Goal: Task Accomplishment & Management: Complete application form

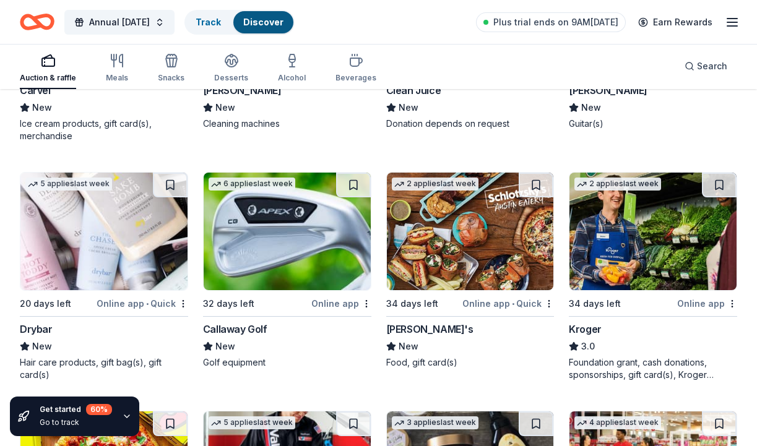
scroll to position [7802, 0]
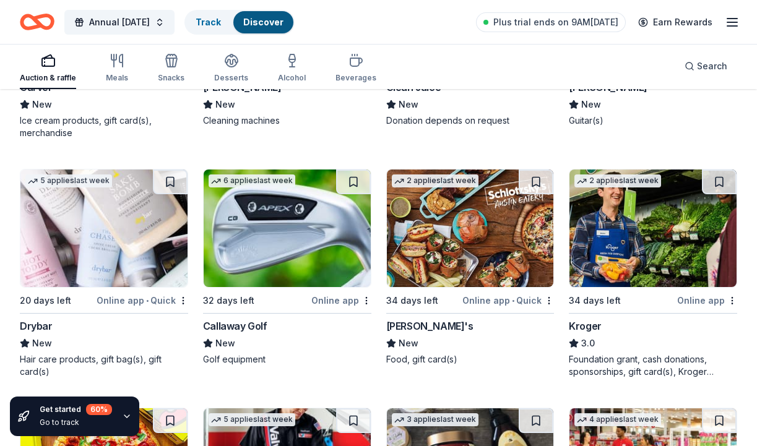
click at [262, 212] on img at bounding box center [287, 228] width 167 height 118
click at [460, 228] on img at bounding box center [470, 228] width 167 height 118
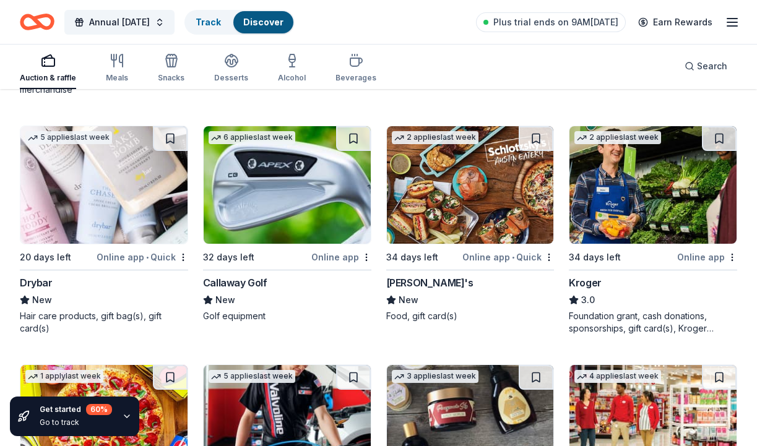
scroll to position [7844, 0]
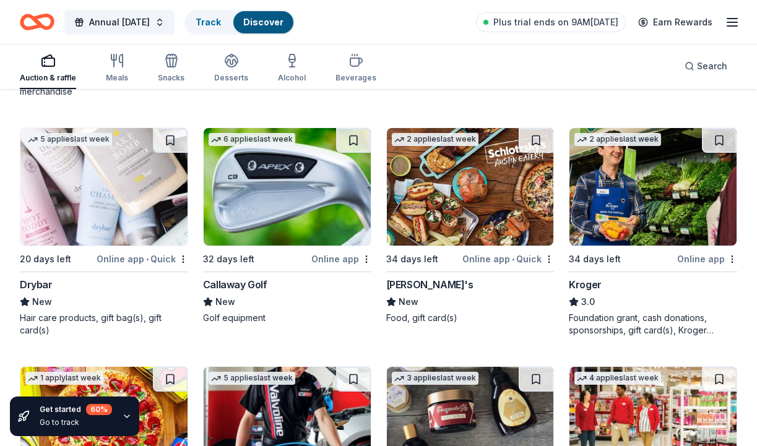
click at [638, 180] on img at bounding box center [652, 187] width 167 height 118
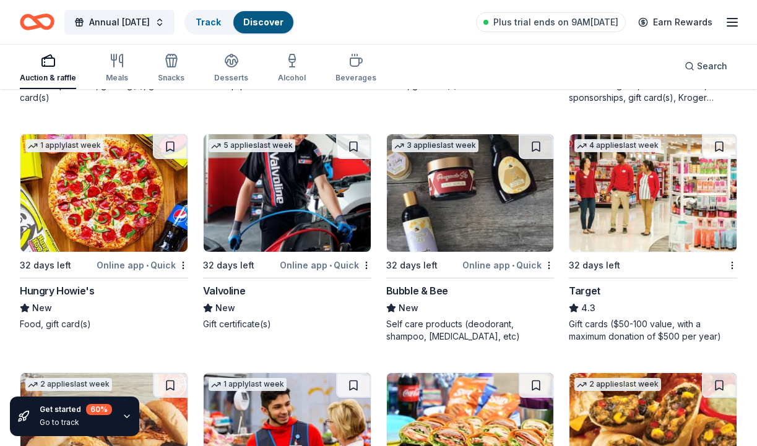
scroll to position [8077, 0]
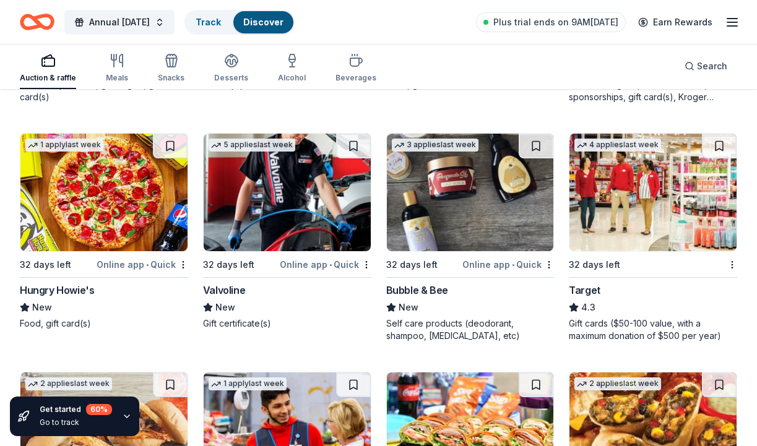
click at [107, 192] on img at bounding box center [103, 193] width 167 height 118
click at [446, 174] on img at bounding box center [470, 193] width 167 height 118
click at [628, 187] on img at bounding box center [652, 193] width 167 height 118
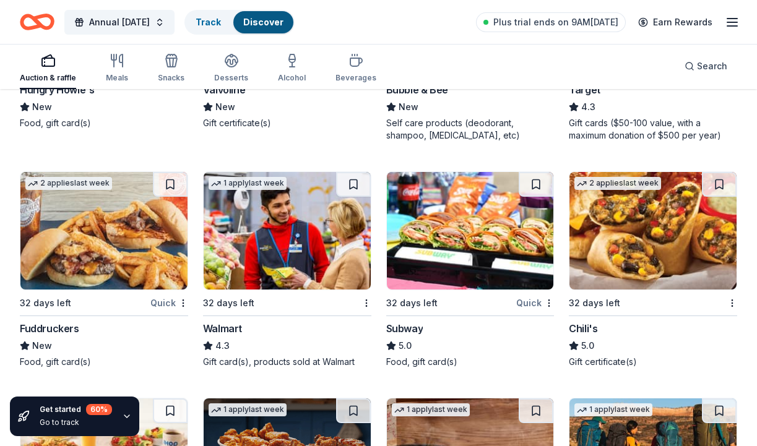
scroll to position [8293, 0]
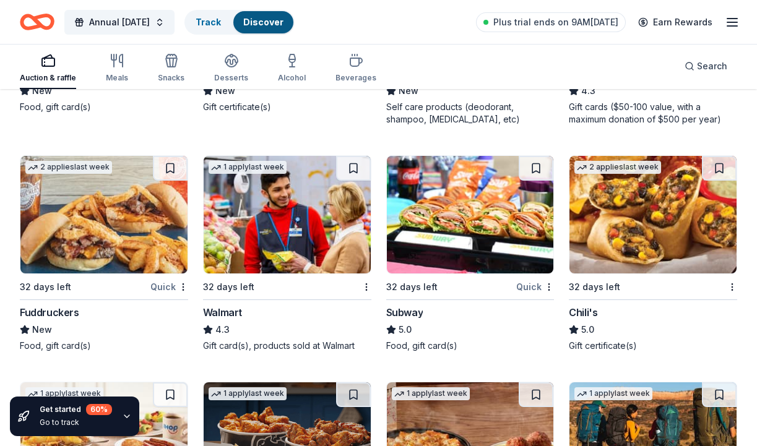
click at [85, 193] on img at bounding box center [103, 215] width 167 height 118
click at [436, 208] on img at bounding box center [470, 215] width 167 height 118
click at [647, 200] on img at bounding box center [652, 215] width 167 height 118
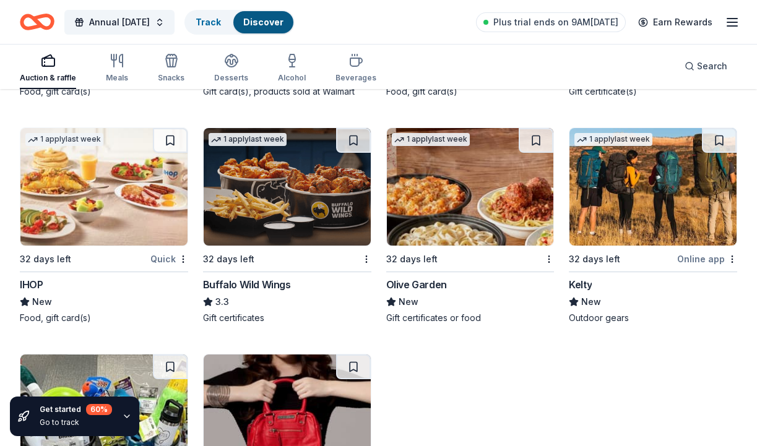
scroll to position [8552, 0]
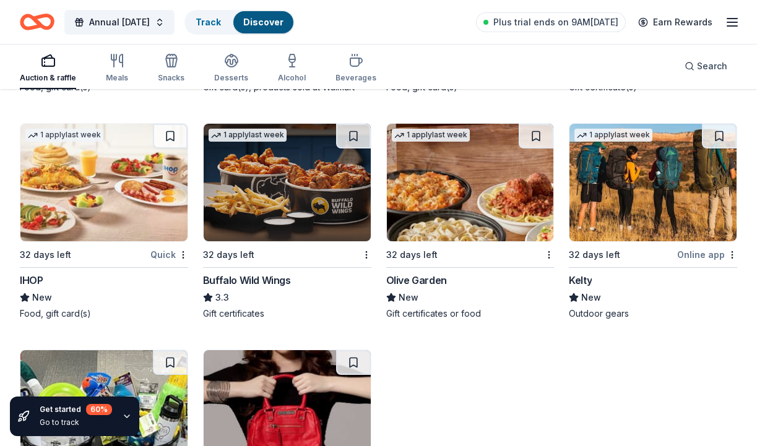
click at [103, 179] on img at bounding box center [103, 183] width 167 height 118
click at [255, 165] on img at bounding box center [287, 183] width 167 height 118
click at [484, 184] on img at bounding box center [470, 183] width 167 height 118
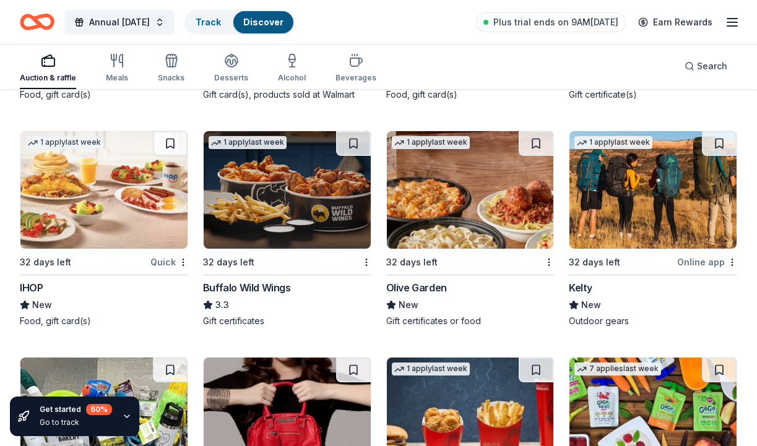
scroll to position [8548, 0]
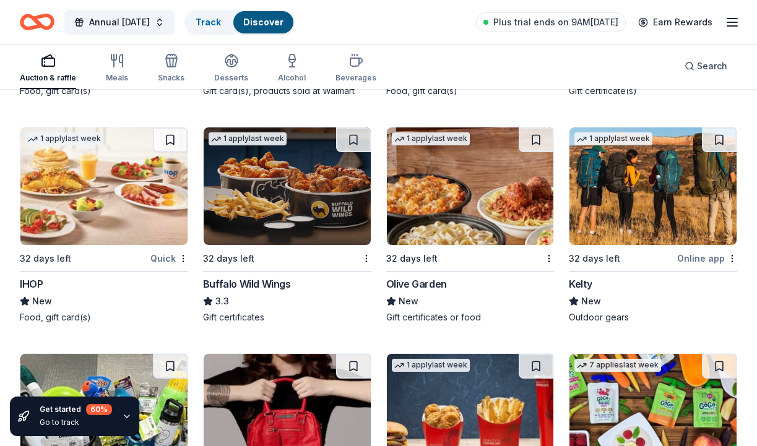
click at [626, 201] on img at bounding box center [652, 186] width 167 height 118
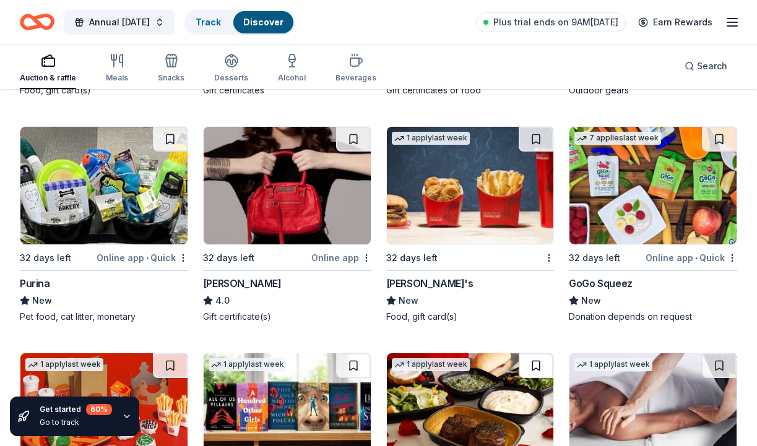
scroll to position [8776, 0]
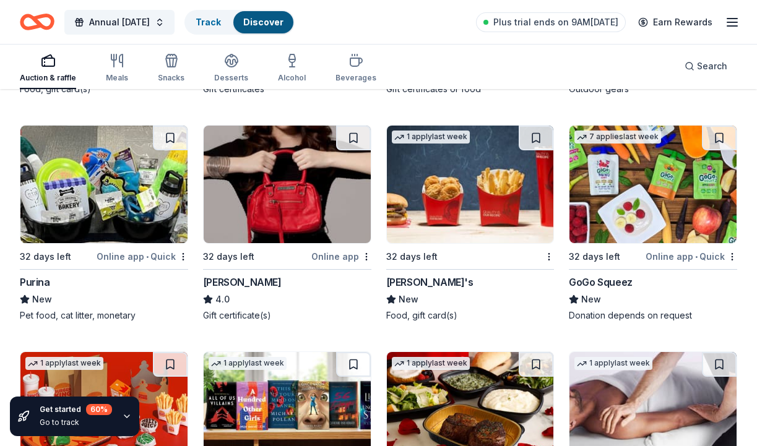
click at [278, 181] on img at bounding box center [287, 185] width 167 height 118
click at [448, 181] on img at bounding box center [470, 185] width 167 height 118
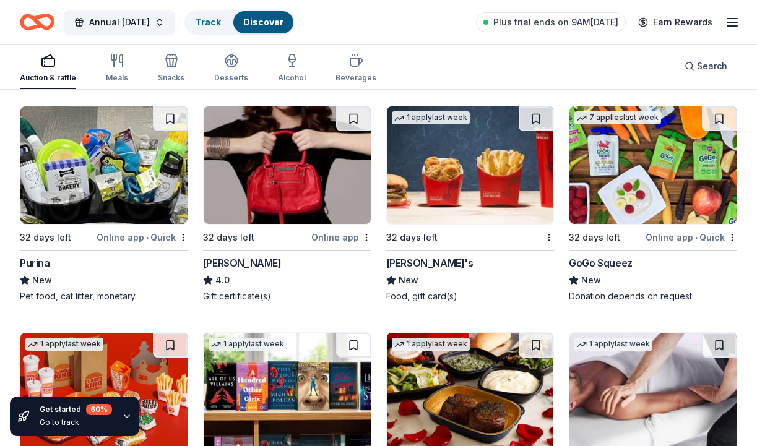
scroll to position [8794, 0]
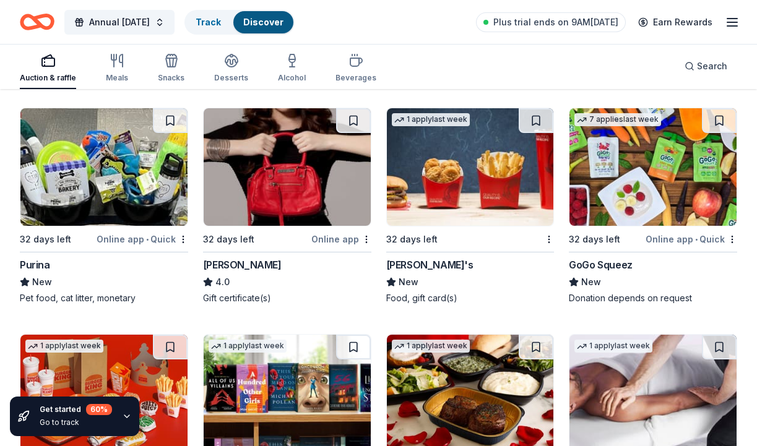
click at [649, 171] on img at bounding box center [652, 167] width 167 height 118
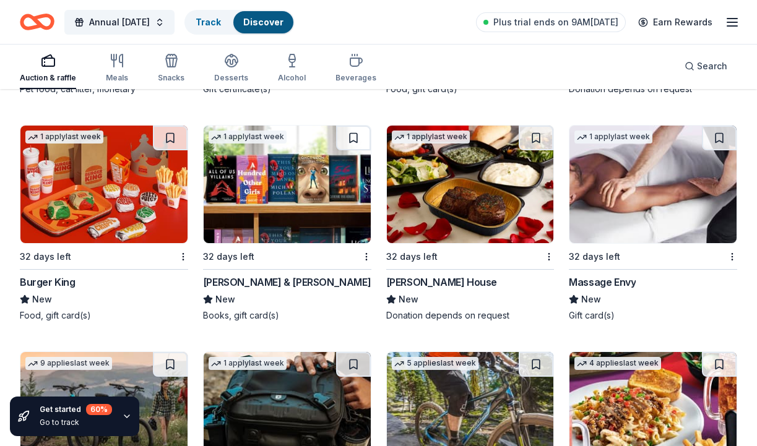
scroll to position [9017, 0]
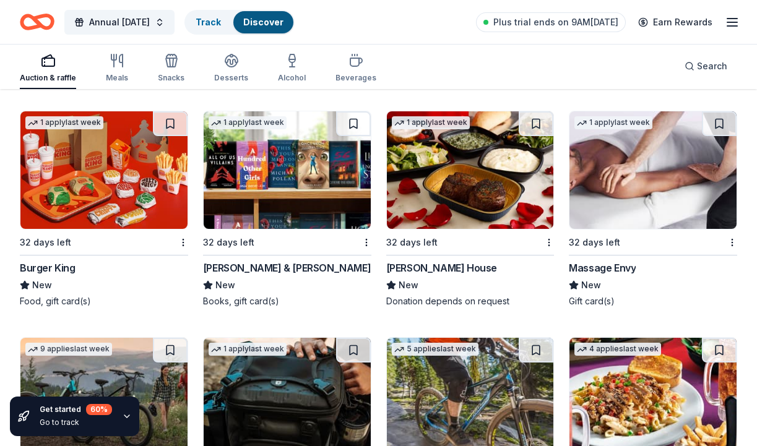
click at [286, 165] on img at bounding box center [287, 170] width 167 height 118
click at [88, 158] on img at bounding box center [103, 170] width 167 height 118
click at [511, 176] on img at bounding box center [470, 170] width 167 height 118
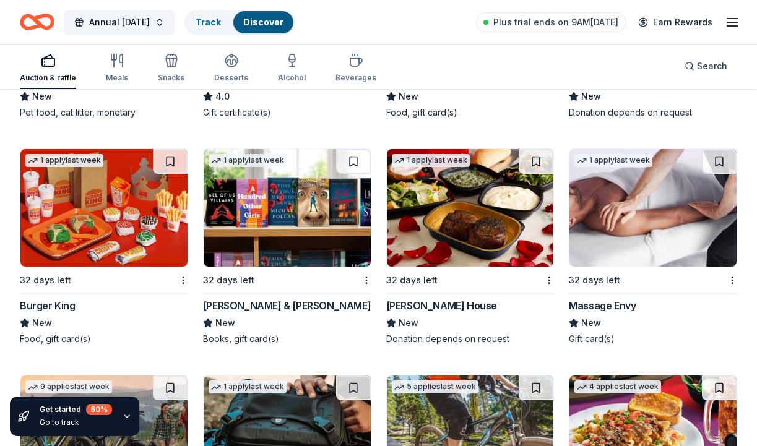
scroll to position [8962, 0]
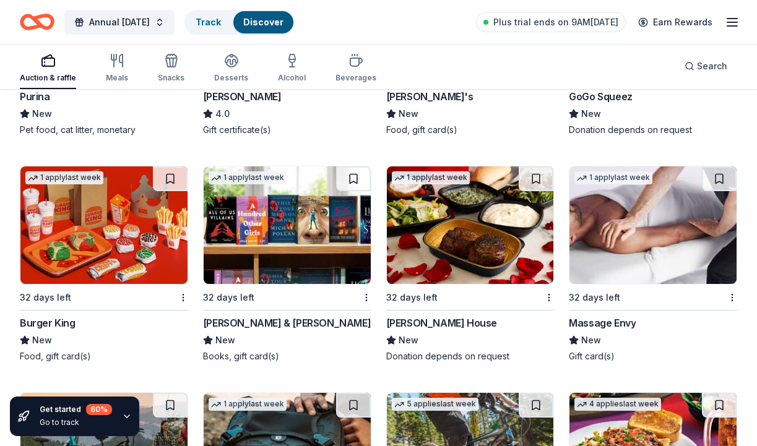
click at [631, 226] on img at bounding box center [652, 225] width 167 height 118
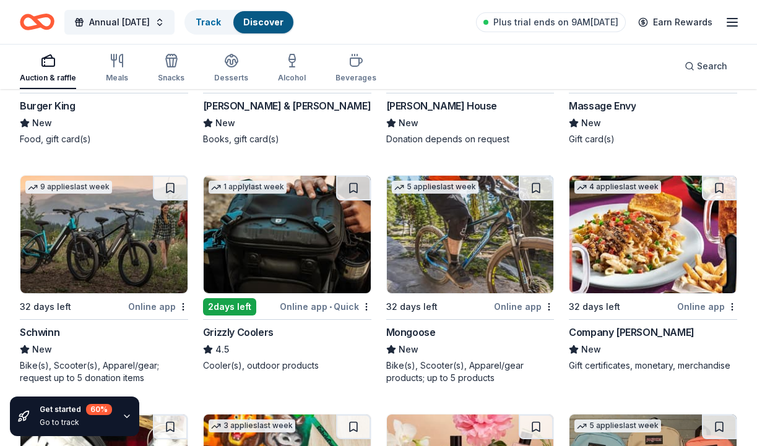
scroll to position [9188, 0]
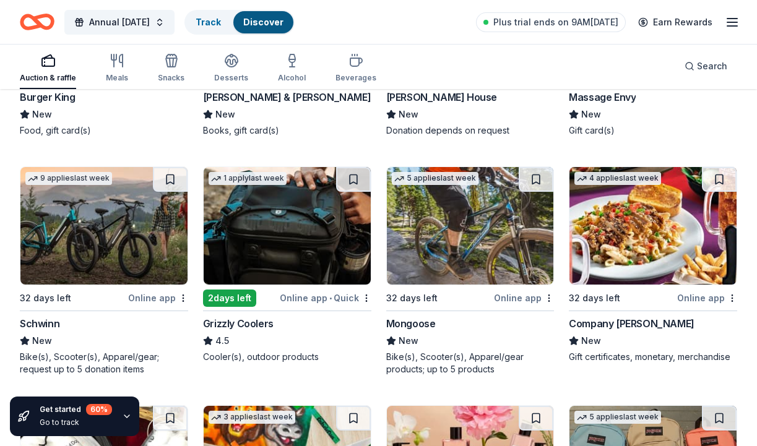
click at [124, 200] on img at bounding box center [103, 226] width 167 height 118
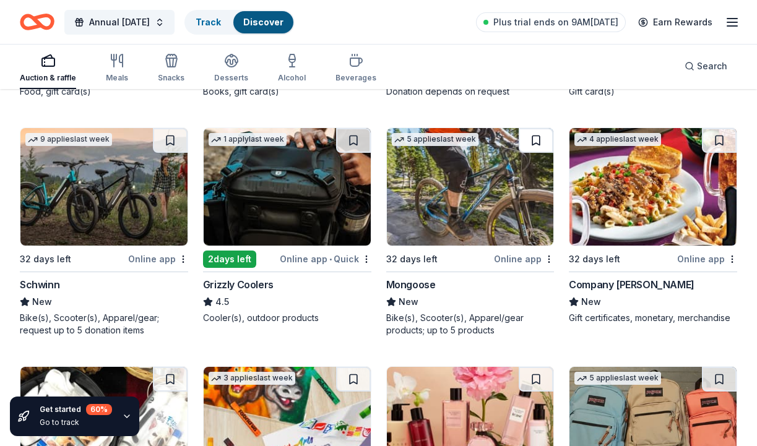
scroll to position [9227, 0]
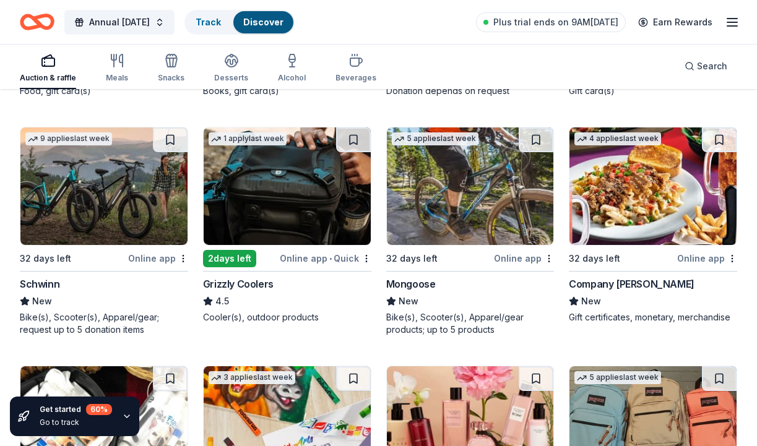
click at [301, 189] on img at bounding box center [287, 186] width 167 height 118
click at [437, 177] on img at bounding box center [470, 186] width 167 height 118
click at [636, 174] on img at bounding box center [652, 186] width 167 height 118
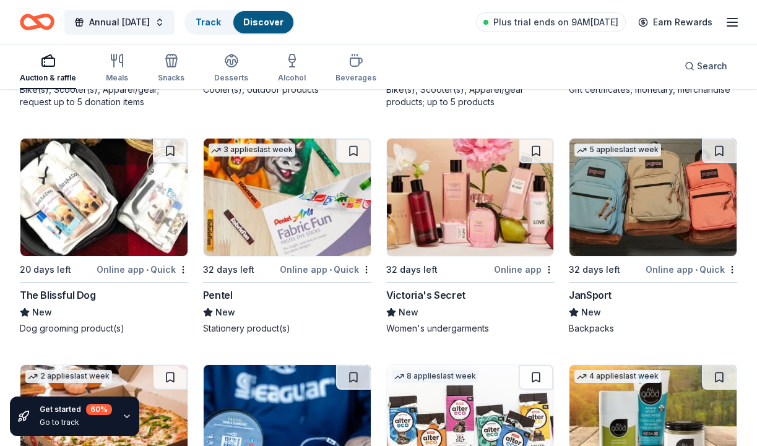
scroll to position [9455, 0]
click at [471, 182] on img at bounding box center [470, 198] width 167 height 118
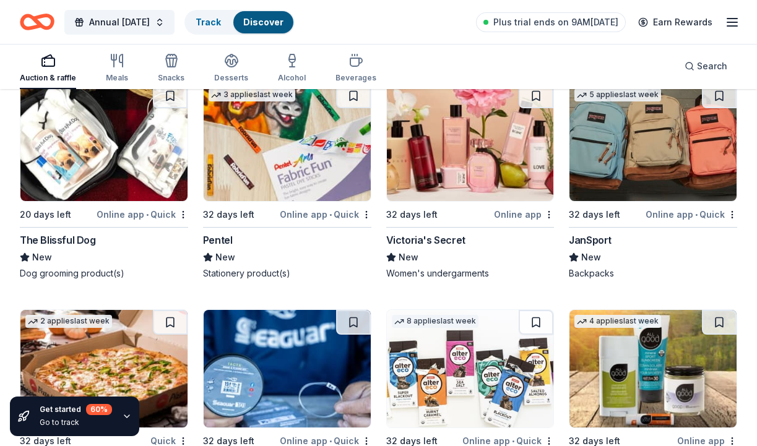
scroll to position [9498, 0]
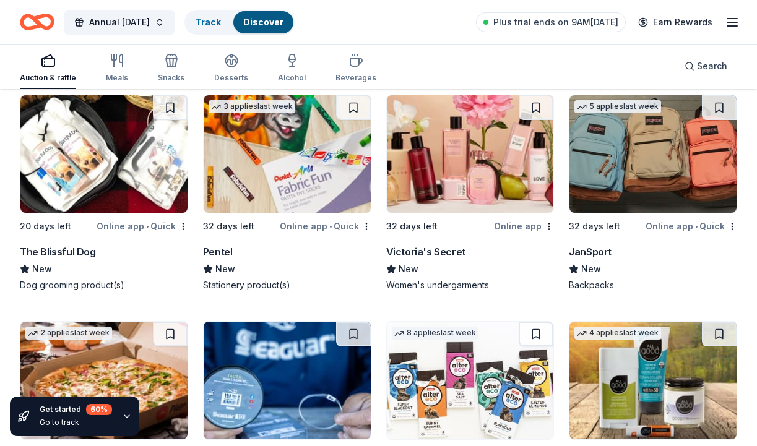
click at [649, 161] on img at bounding box center [652, 154] width 167 height 118
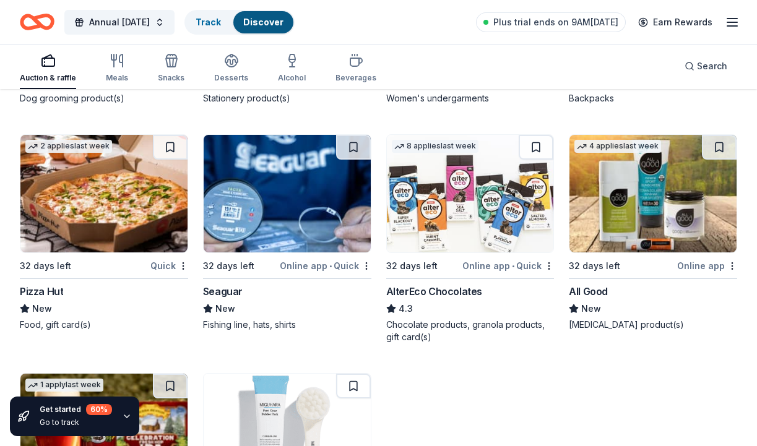
scroll to position [9723, 0]
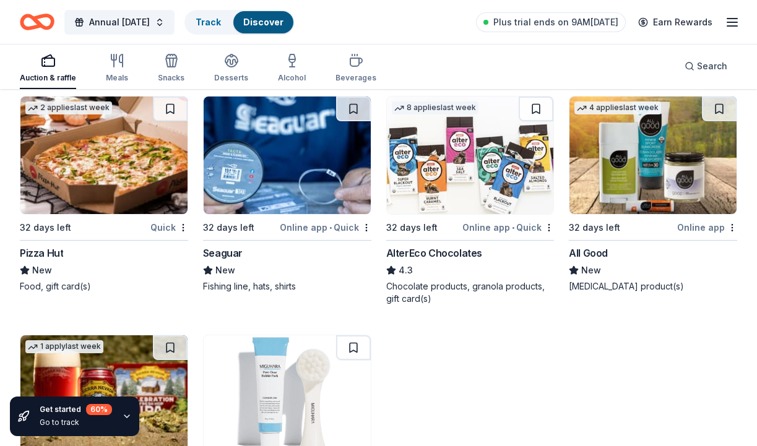
click at [128, 156] on img at bounding box center [103, 155] width 167 height 118
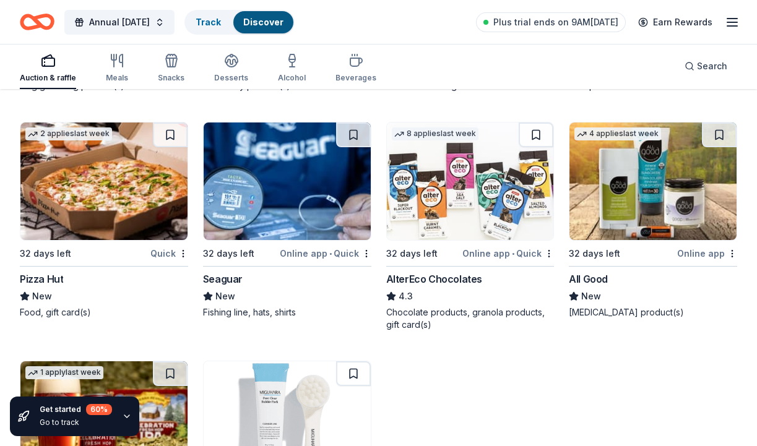
scroll to position [9700, 0]
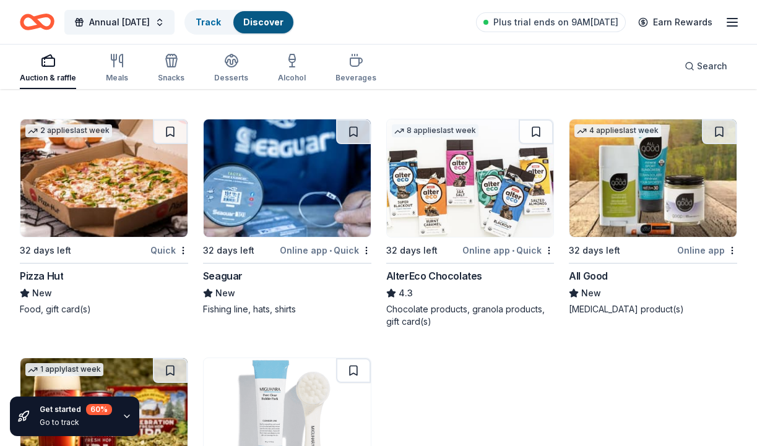
click at [241, 179] on img at bounding box center [287, 178] width 167 height 118
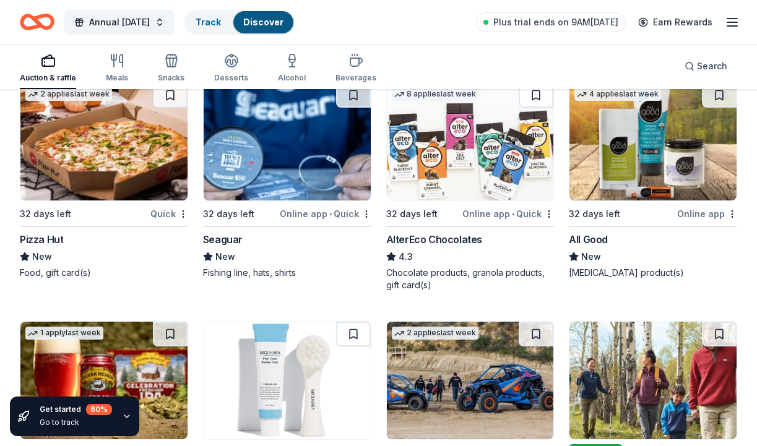
scroll to position [9699, 0]
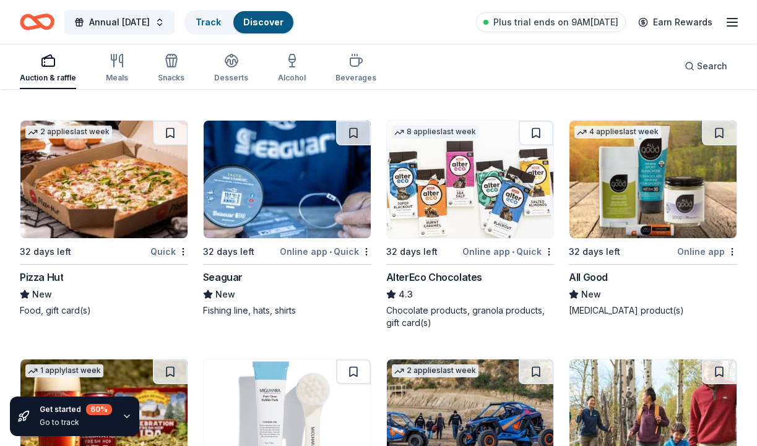
click at [434, 167] on img at bounding box center [470, 180] width 167 height 118
click at [654, 168] on img at bounding box center [652, 180] width 167 height 118
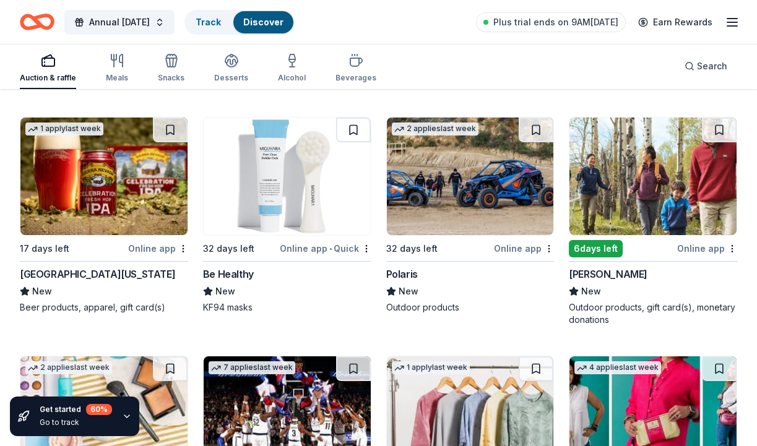
scroll to position [9942, 0]
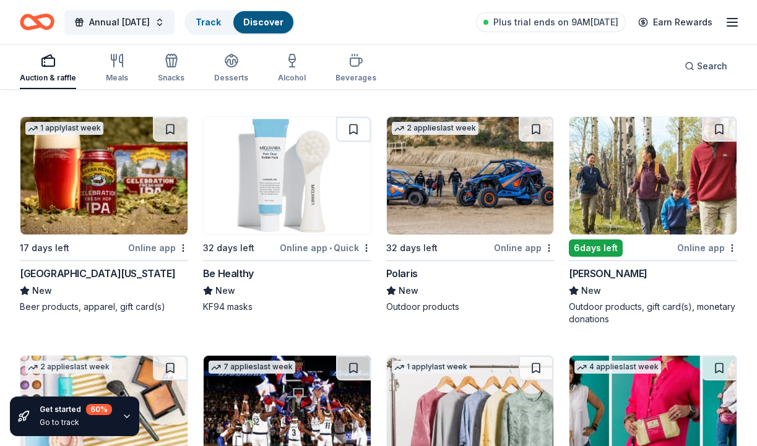
click at [263, 173] on img at bounding box center [287, 176] width 167 height 118
click at [472, 167] on img at bounding box center [470, 176] width 167 height 118
click at [674, 174] on img at bounding box center [652, 176] width 167 height 118
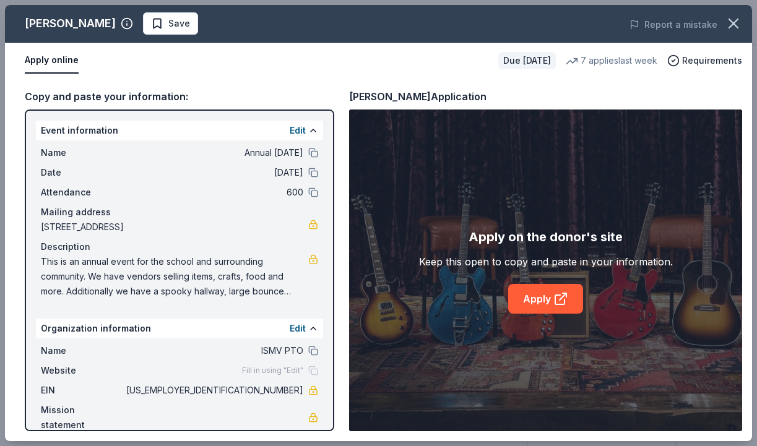
scroll to position [594, 0]
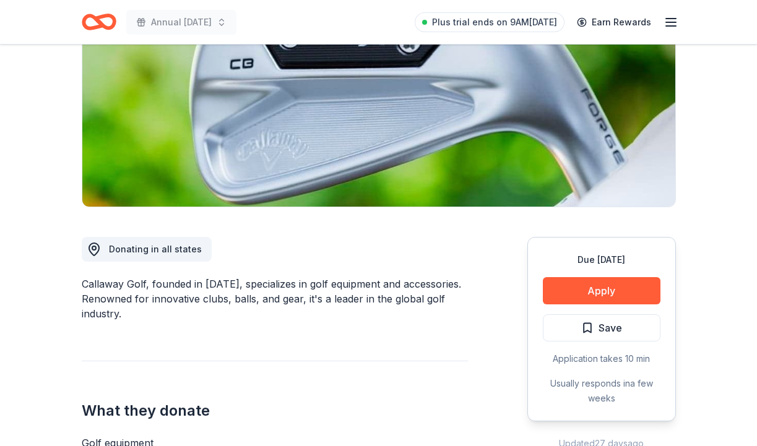
scroll to position [171, 0]
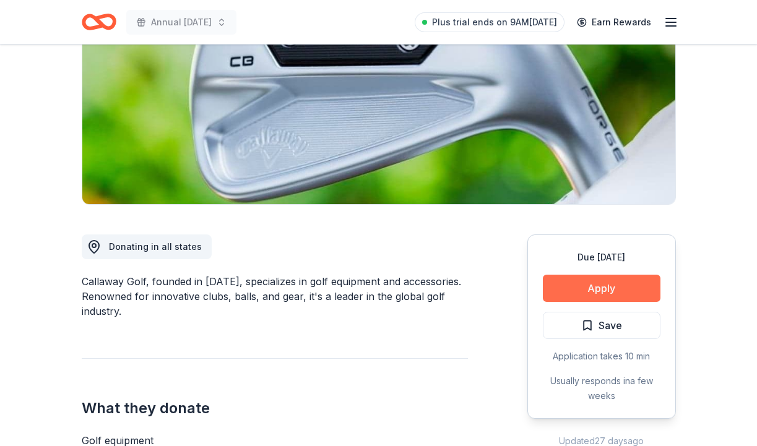
click at [573, 293] on button "Apply" at bounding box center [601, 288] width 118 height 27
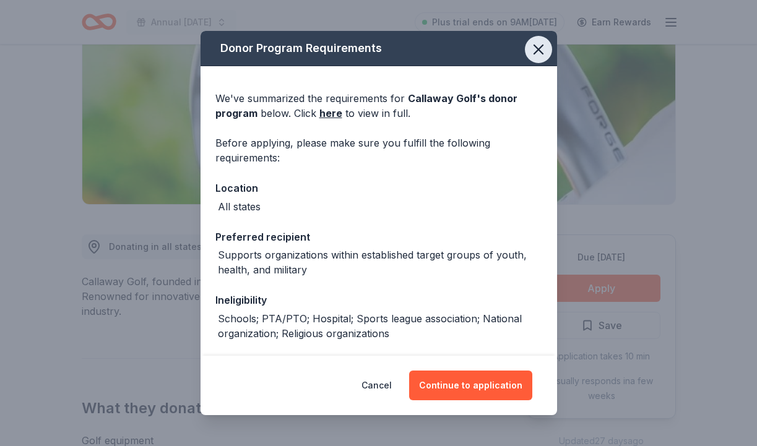
click at [540, 49] on icon "button" at bounding box center [538, 49] width 17 height 17
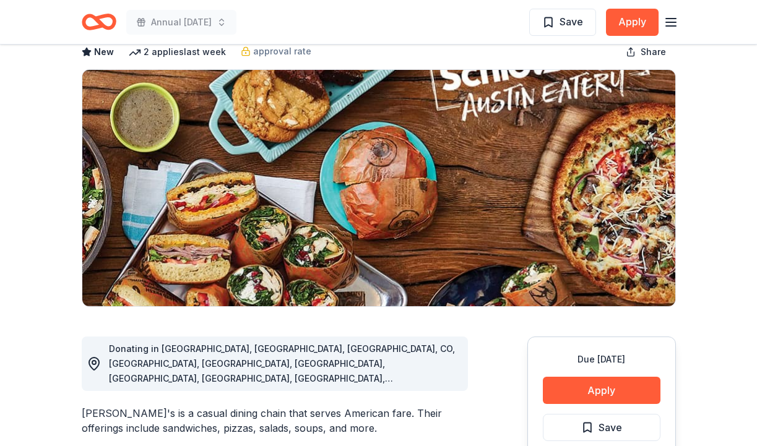
scroll to position [71, 0]
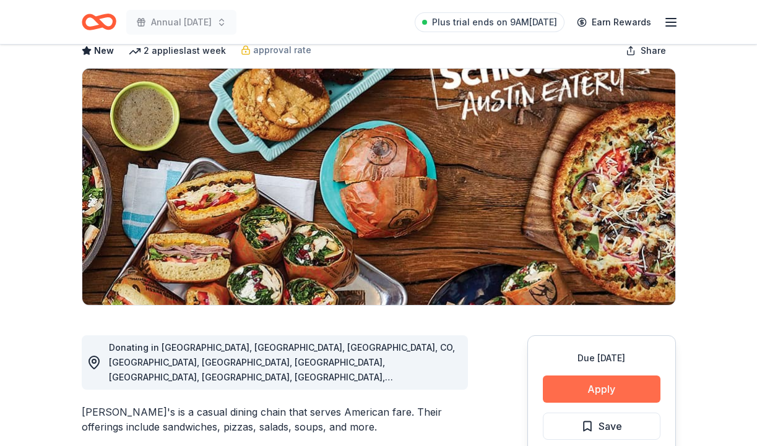
click at [624, 390] on button "Apply" at bounding box center [601, 388] width 118 height 27
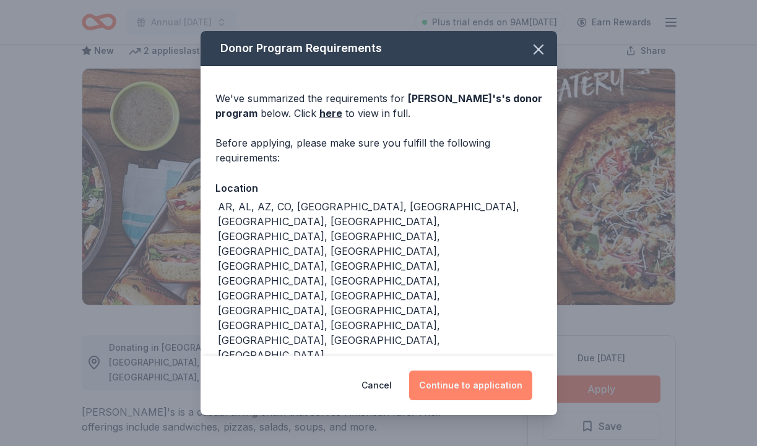
click at [483, 382] on button "Continue to application" at bounding box center [470, 386] width 123 height 30
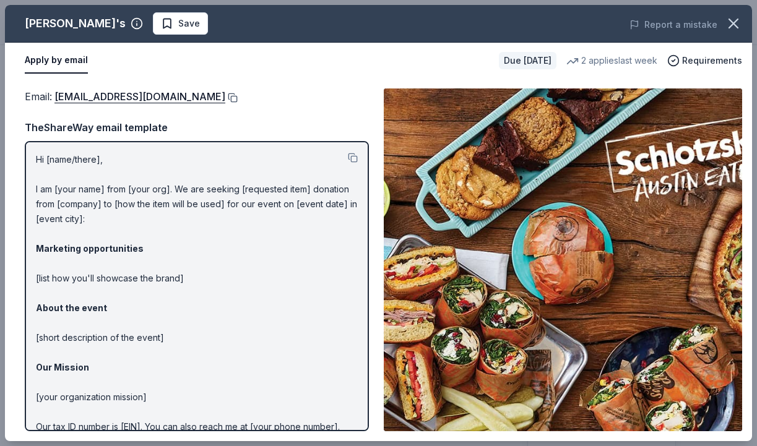
click at [236, 95] on button at bounding box center [231, 98] width 12 height 10
click at [119, 95] on link "donationrequests@schlotzskys.com" at bounding box center [139, 96] width 171 height 16
click at [176, 98] on link "donationrequests@schlotzskys.com" at bounding box center [139, 96] width 171 height 16
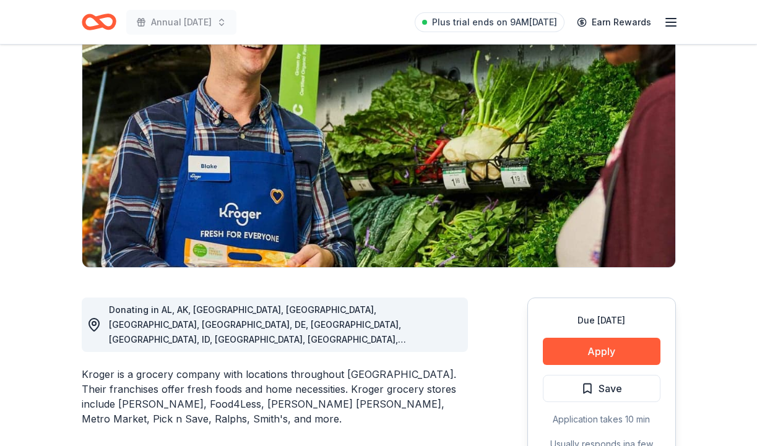
scroll to position [110, 0]
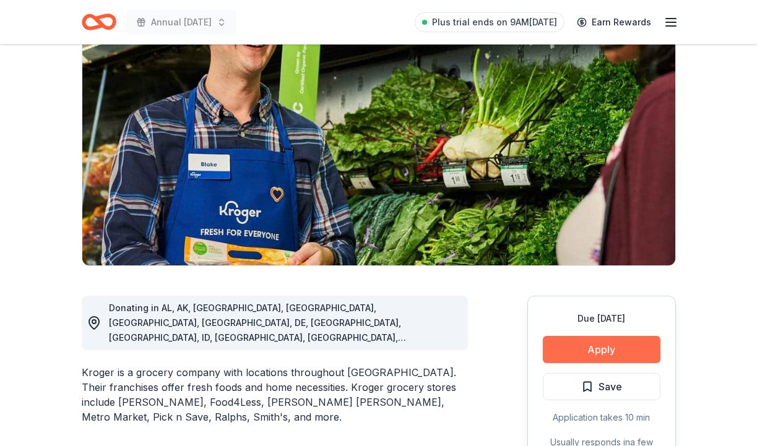
click at [622, 351] on button "Apply" at bounding box center [601, 349] width 118 height 27
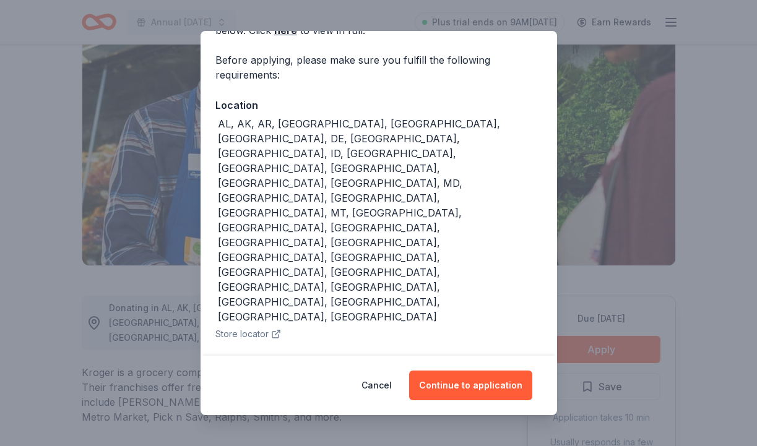
scroll to position [82, 0]
click at [494, 382] on button "Continue to application" at bounding box center [470, 386] width 123 height 30
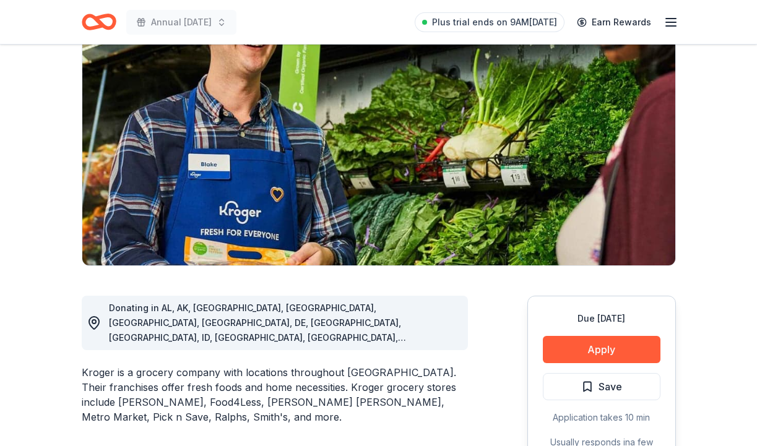
scroll to position [0, 0]
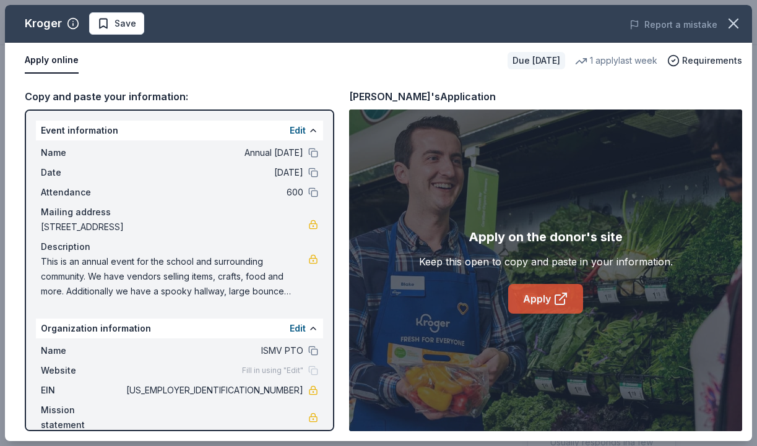
click at [552, 298] on link "Apply" at bounding box center [545, 299] width 75 height 30
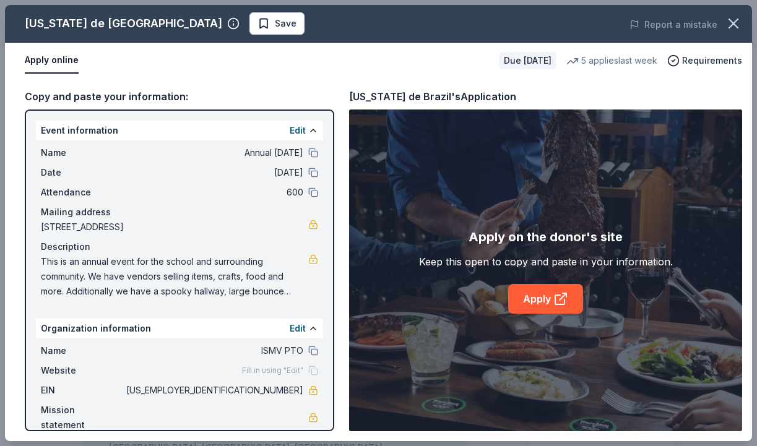
scroll to position [84, 0]
click at [304, 131] on button "Edit" at bounding box center [297, 130] width 16 height 15
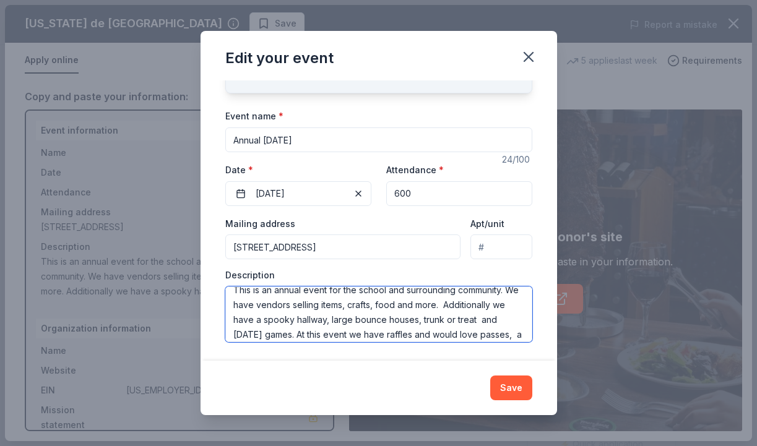
scroll to position [30, 0]
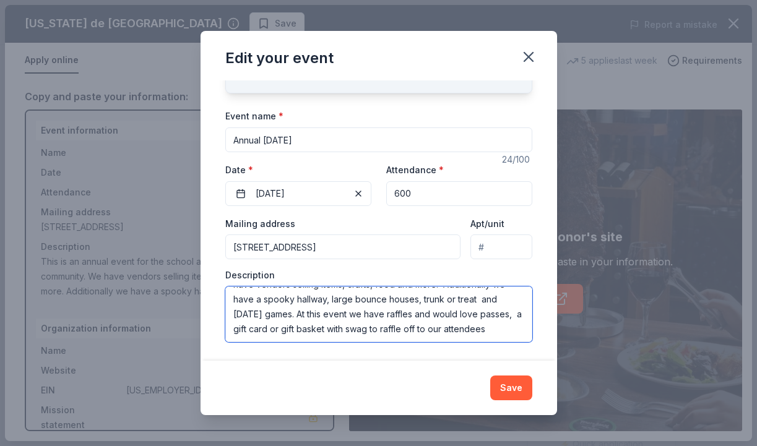
drag, startPoint x: 231, startPoint y: 295, endPoint x: 421, endPoint y: 375, distance: 206.0
click at [421, 375] on div "Edit your event Changes made here will update the Event too. Update donors you'…" at bounding box center [378, 223] width 356 height 384
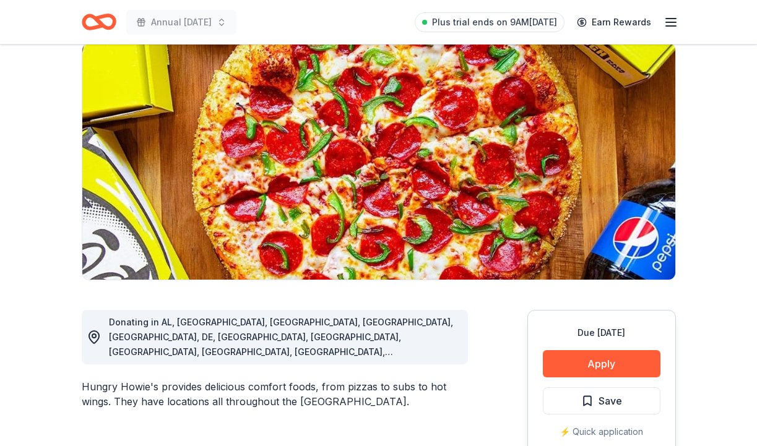
scroll to position [95, 0]
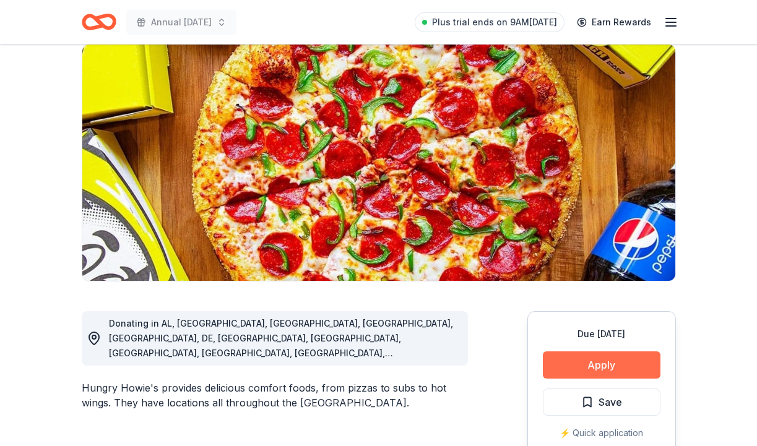
click at [608, 370] on button "Apply" at bounding box center [601, 364] width 118 height 27
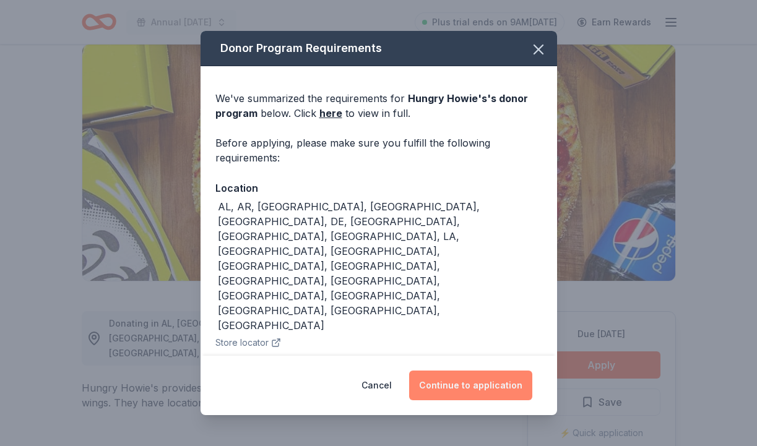
click at [476, 380] on button "Continue to application" at bounding box center [470, 386] width 123 height 30
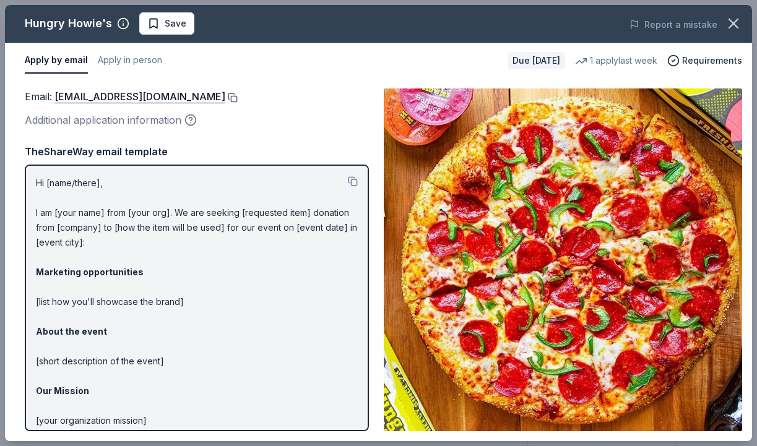
click at [225, 96] on button at bounding box center [231, 98] width 12 height 10
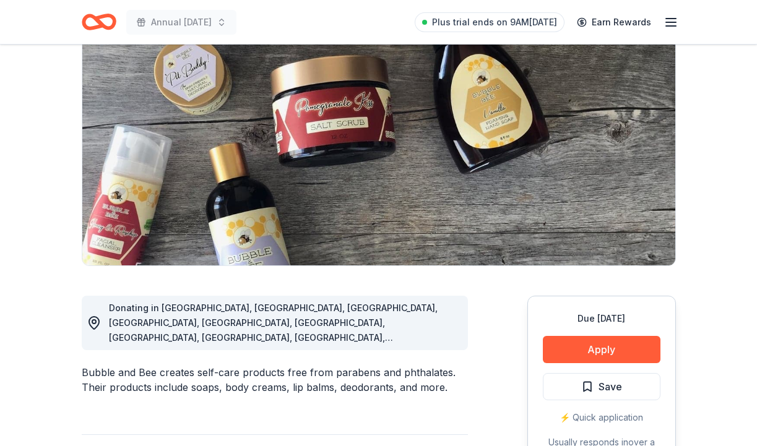
scroll to position [110, 0]
click at [605, 346] on button "Apply" at bounding box center [601, 349] width 118 height 27
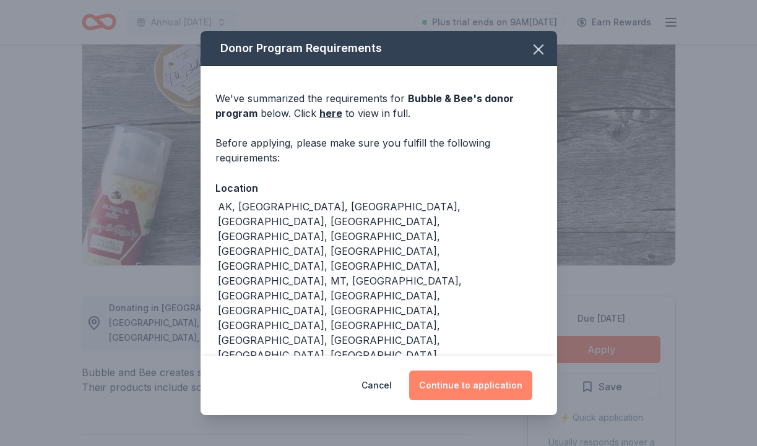
click at [466, 371] on button "Continue to application" at bounding box center [470, 386] width 123 height 30
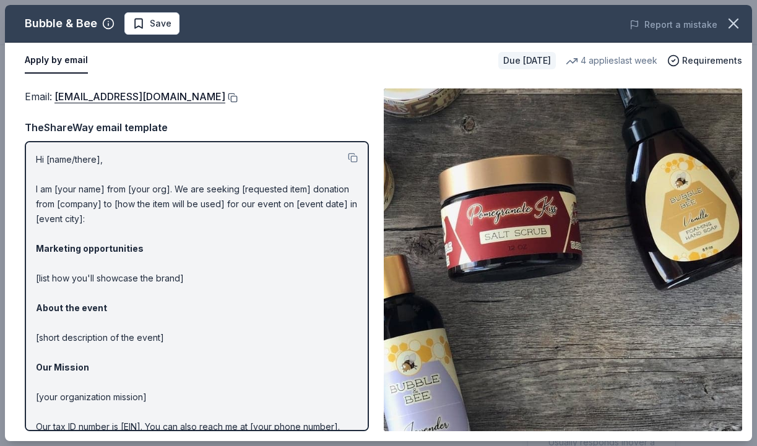
click at [225, 98] on button at bounding box center [231, 98] width 12 height 10
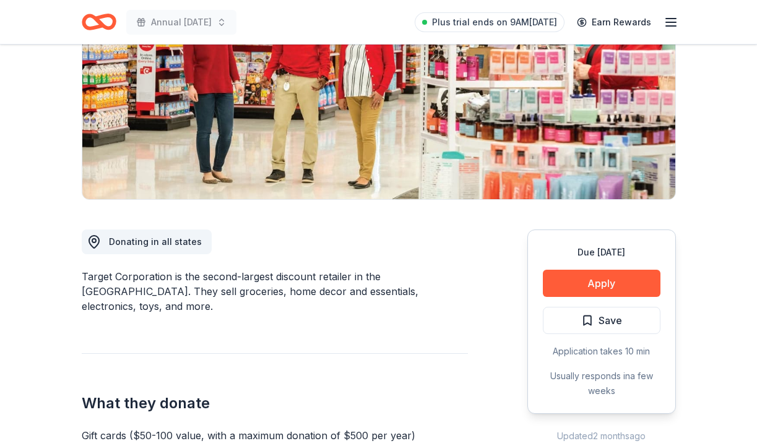
scroll to position [175, 0]
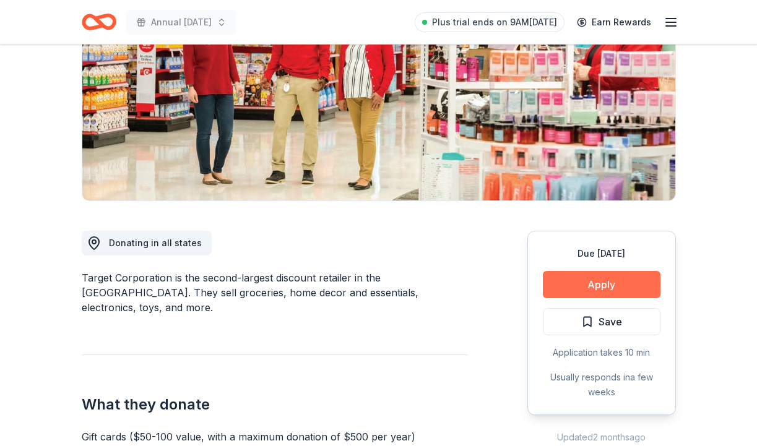
click at [606, 288] on button "Apply" at bounding box center [601, 284] width 118 height 27
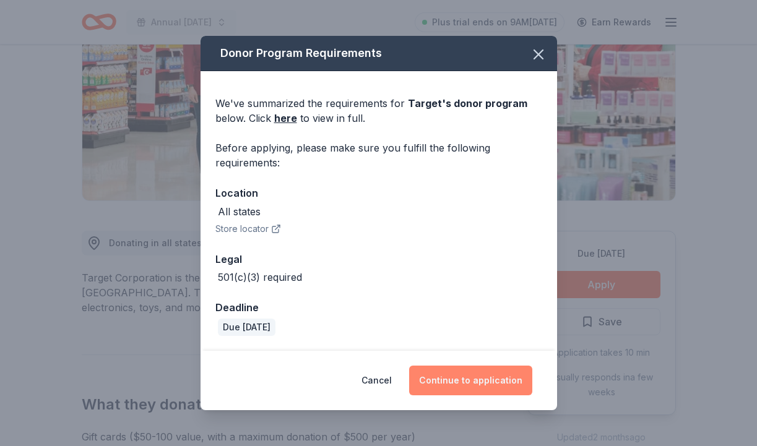
click at [478, 384] on button "Continue to application" at bounding box center [470, 381] width 123 height 30
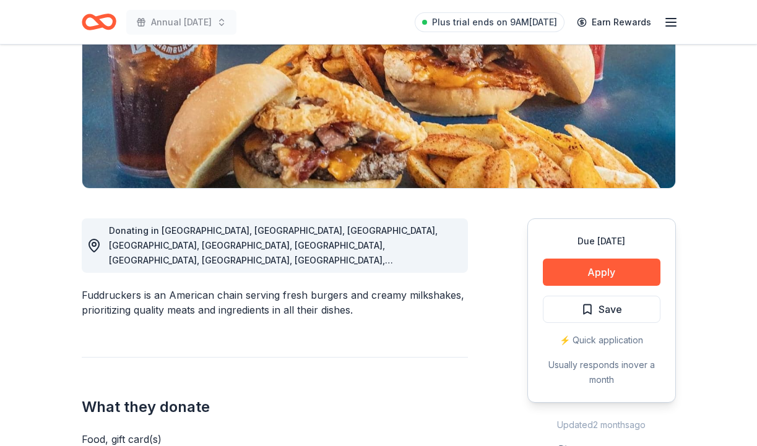
scroll to position [186, 0]
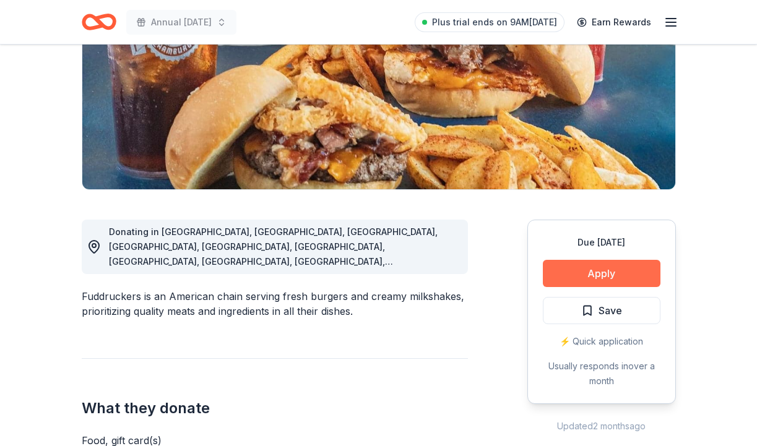
click at [595, 277] on button "Apply" at bounding box center [601, 273] width 118 height 27
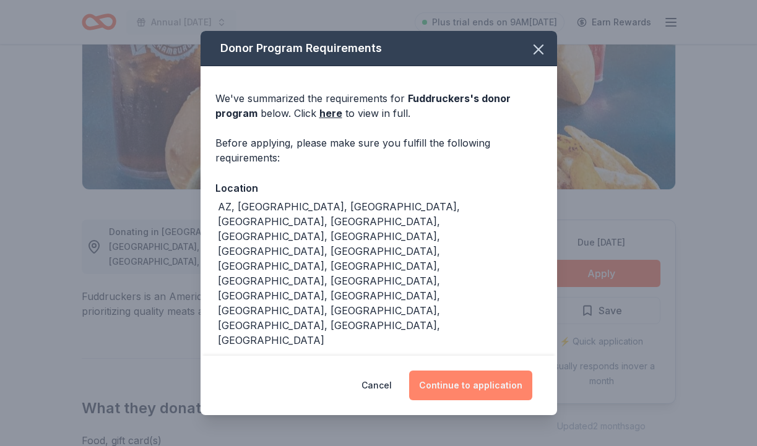
click at [487, 378] on button "Continue to application" at bounding box center [470, 386] width 123 height 30
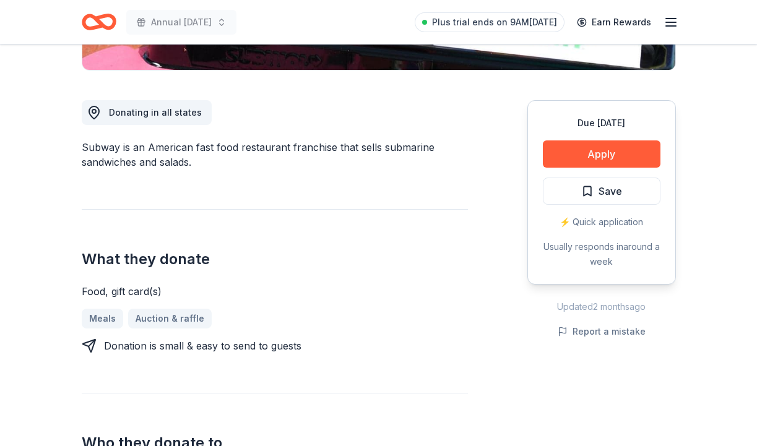
scroll to position [306, 0]
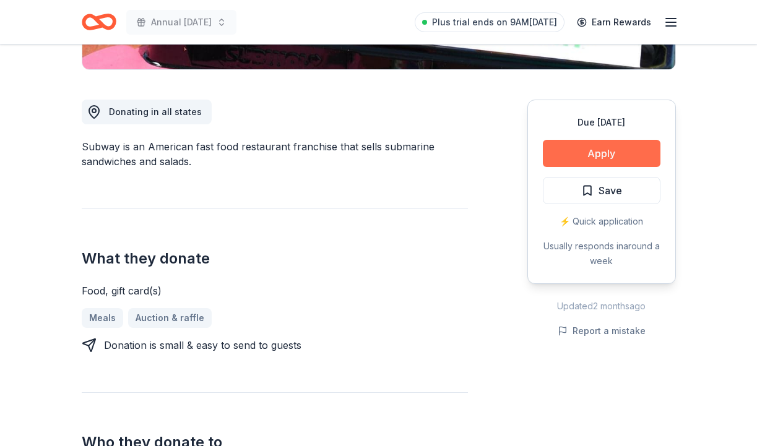
click at [606, 155] on button "Apply" at bounding box center [601, 153] width 118 height 27
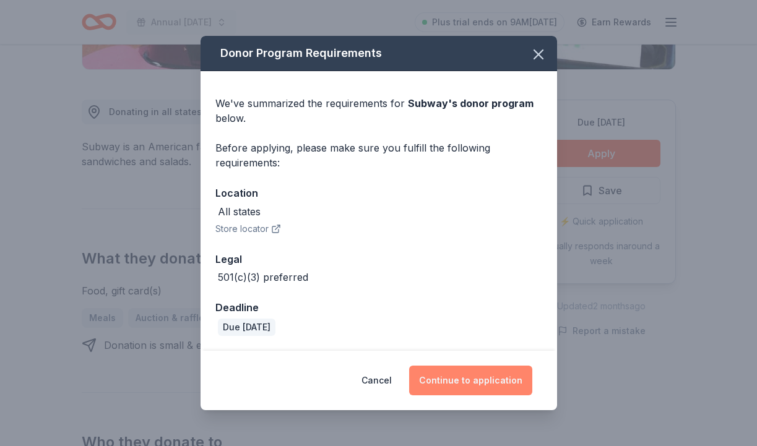
click at [461, 379] on button "Continue to application" at bounding box center [470, 381] width 123 height 30
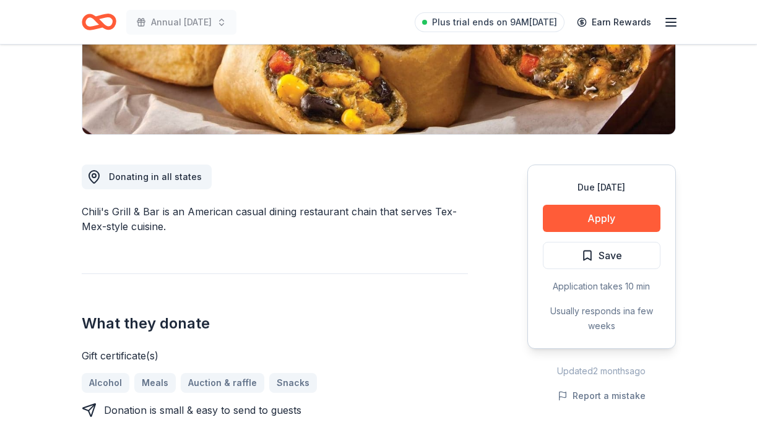
scroll to position [242, 0]
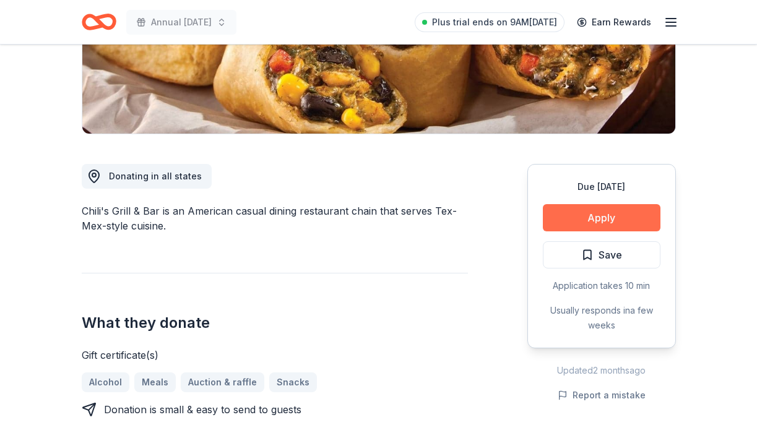
click at [611, 219] on button "Apply" at bounding box center [601, 217] width 118 height 27
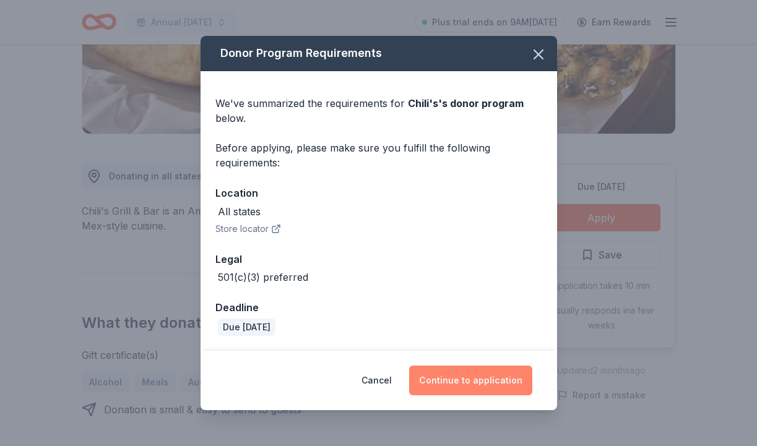
click at [463, 381] on button "Continue to application" at bounding box center [470, 381] width 123 height 30
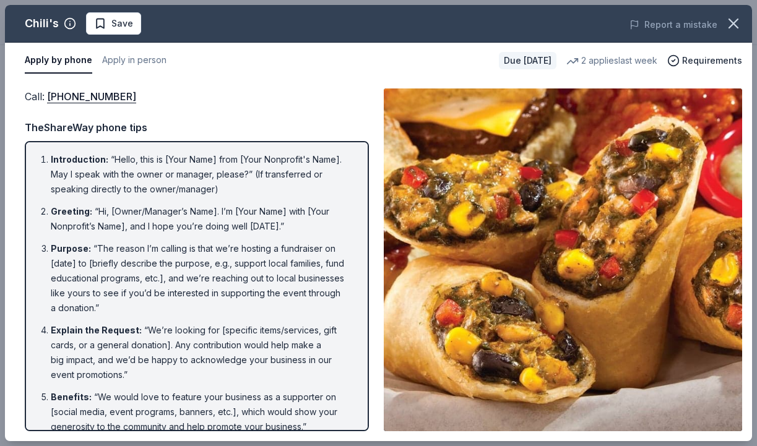
scroll to position [0, 0]
drag, startPoint x: 146, startPoint y: 93, endPoint x: 49, endPoint y: 101, distance: 96.8
click at [49, 101] on div "Call : (559) 432-3711" at bounding box center [197, 96] width 344 height 16
click at [88, 97] on link "(559) 432-3711" at bounding box center [91, 96] width 89 height 16
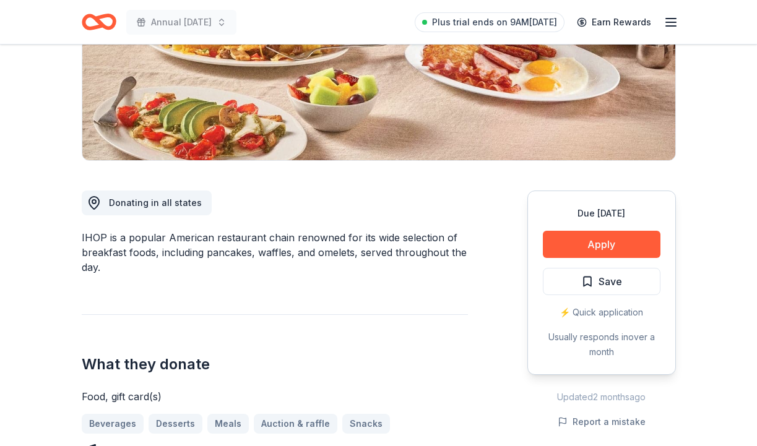
scroll to position [218, 0]
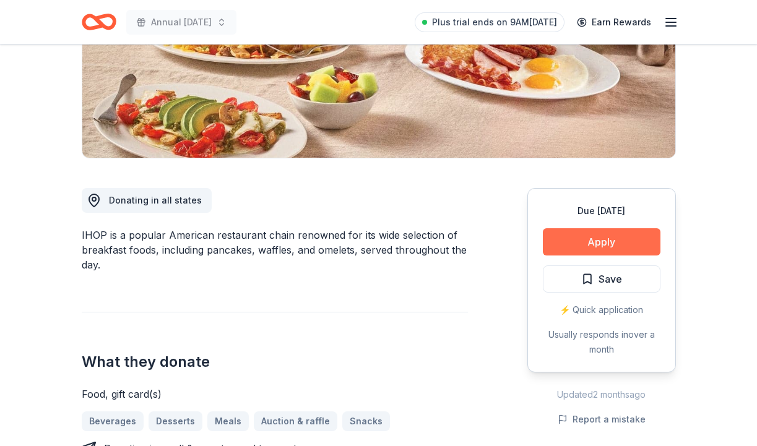
click at [569, 242] on button "Apply" at bounding box center [601, 241] width 118 height 27
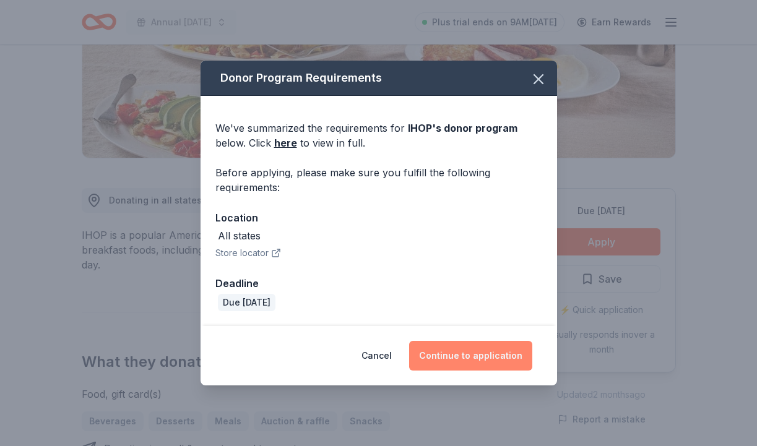
click at [474, 362] on button "Continue to application" at bounding box center [470, 356] width 123 height 30
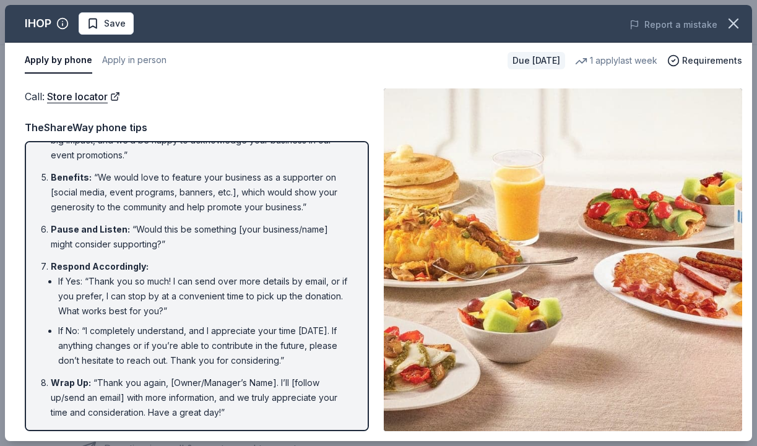
scroll to position [219, 0]
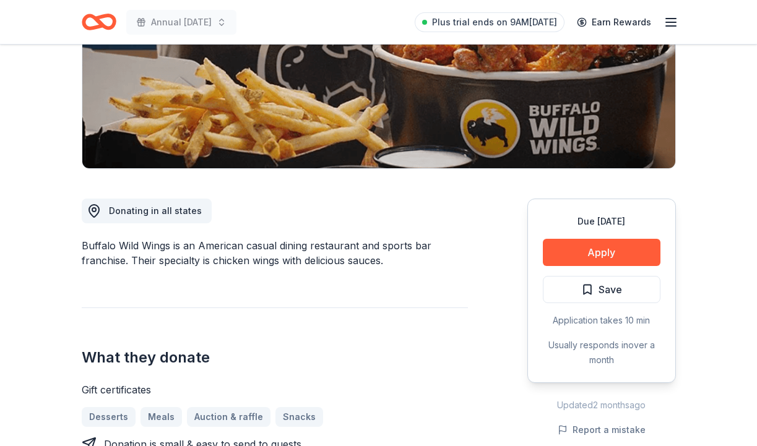
scroll to position [208, 0]
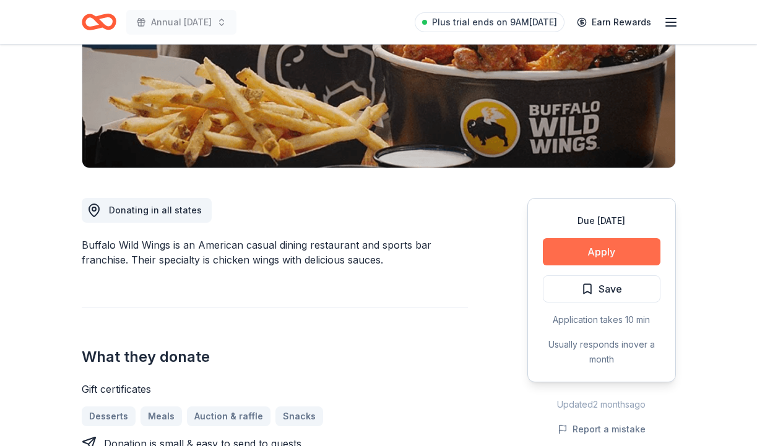
click at [635, 249] on button "Apply" at bounding box center [601, 251] width 118 height 27
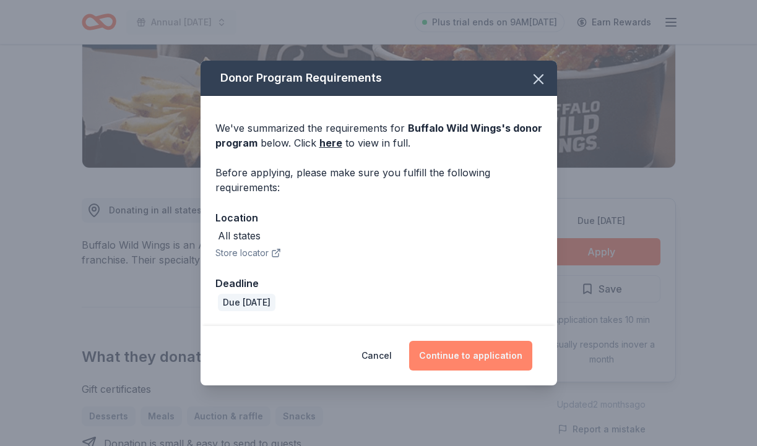
click at [474, 355] on button "Continue to application" at bounding box center [470, 356] width 123 height 30
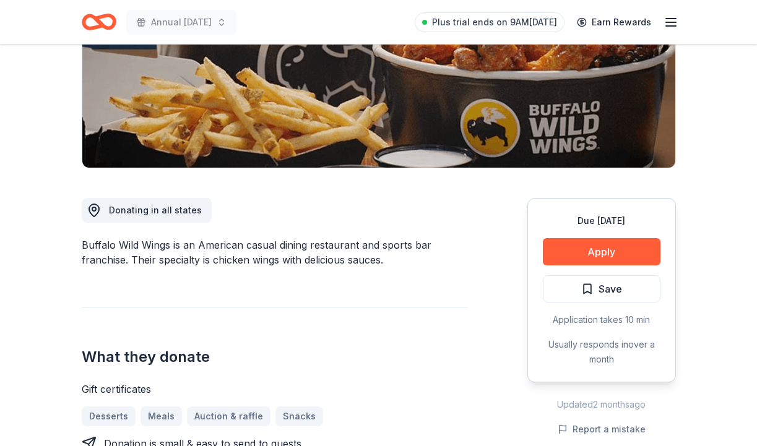
scroll to position [208, 0]
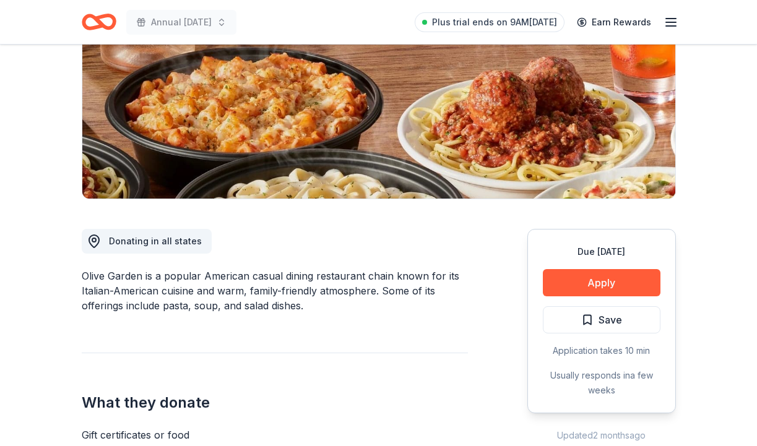
scroll to position [178, 0]
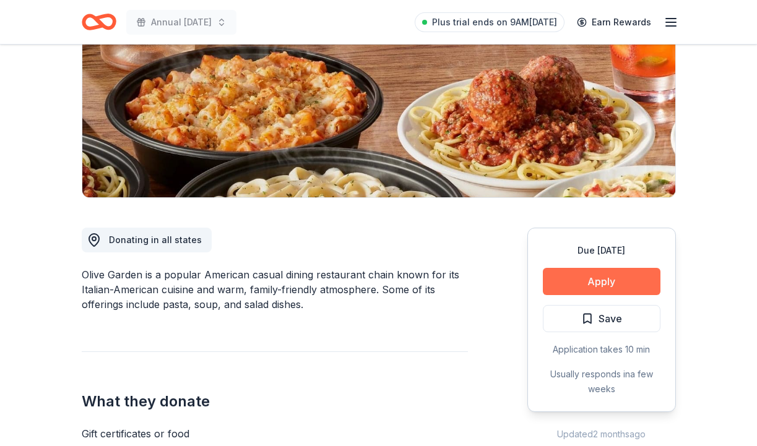
click at [601, 279] on button "Apply" at bounding box center [601, 281] width 118 height 27
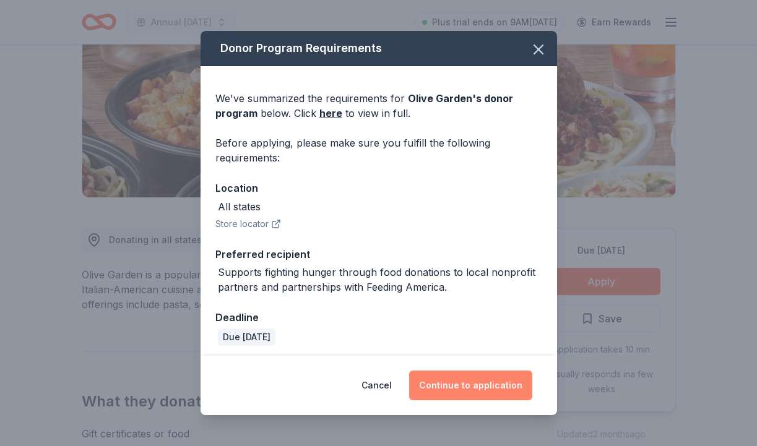
click at [503, 383] on button "Continue to application" at bounding box center [470, 386] width 123 height 30
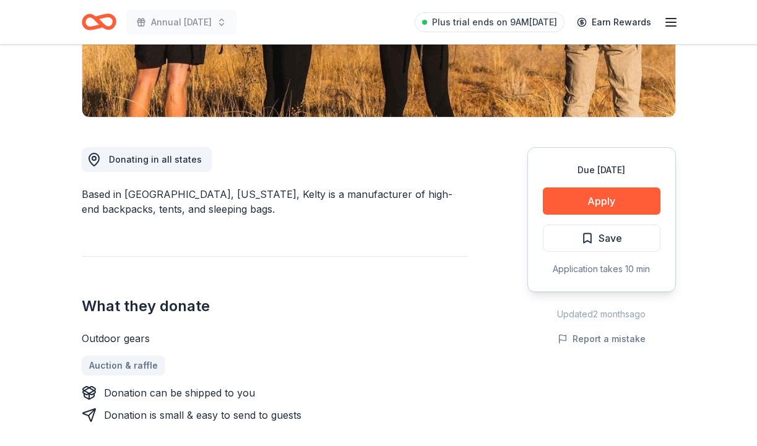
scroll to position [260, 0]
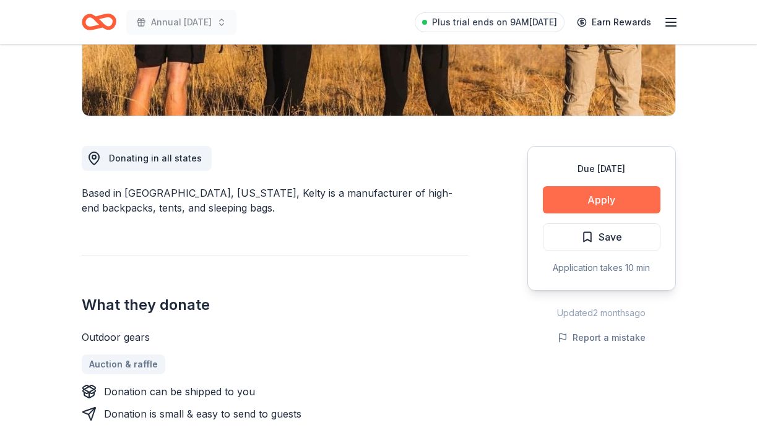
click at [581, 198] on button "Apply" at bounding box center [601, 199] width 118 height 27
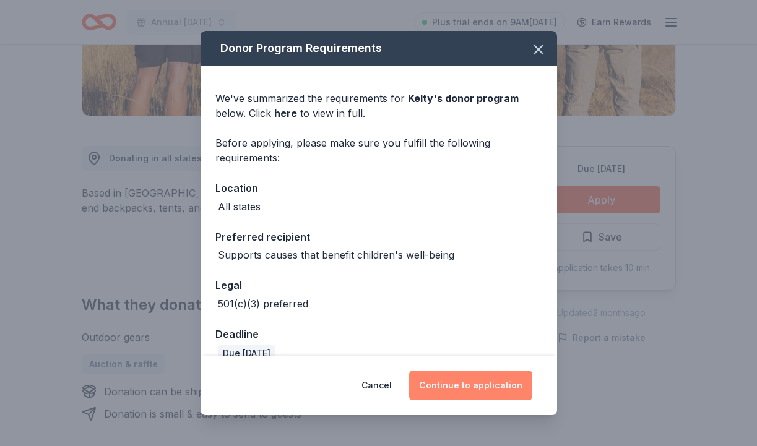
click at [498, 388] on button "Continue to application" at bounding box center [470, 386] width 123 height 30
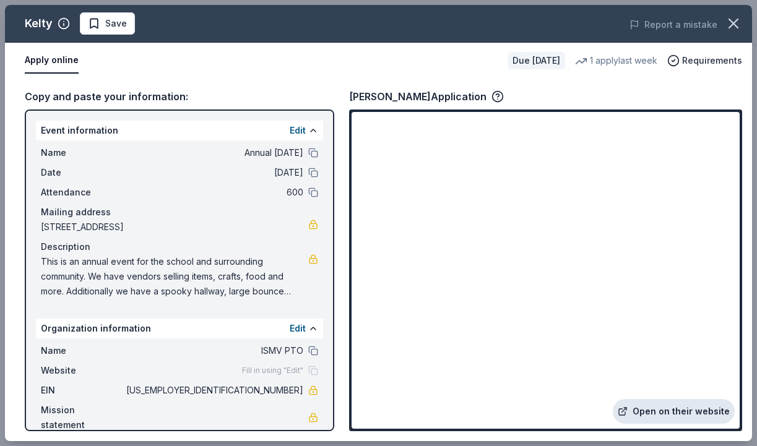
click at [697, 408] on link "Open on their website" at bounding box center [673, 411] width 122 height 25
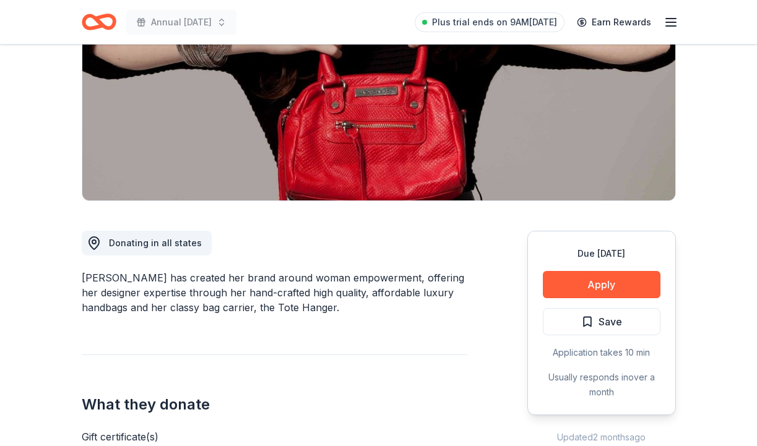
scroll to position [208, 0]
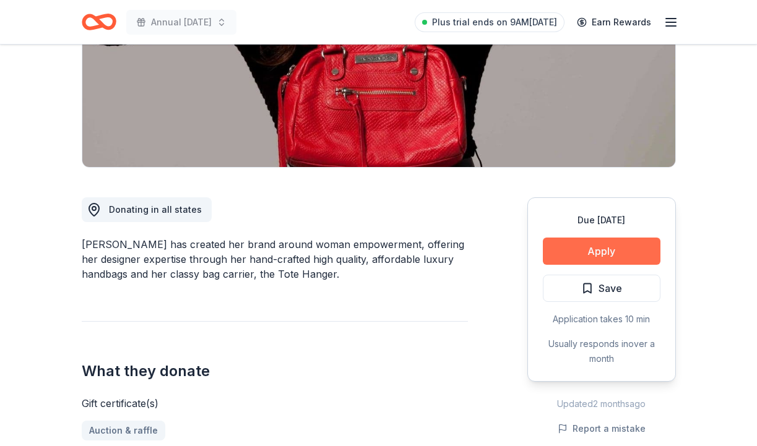
click at [585, 256] on button "Apply" at bounding box center [601, 251] width 118 height 27
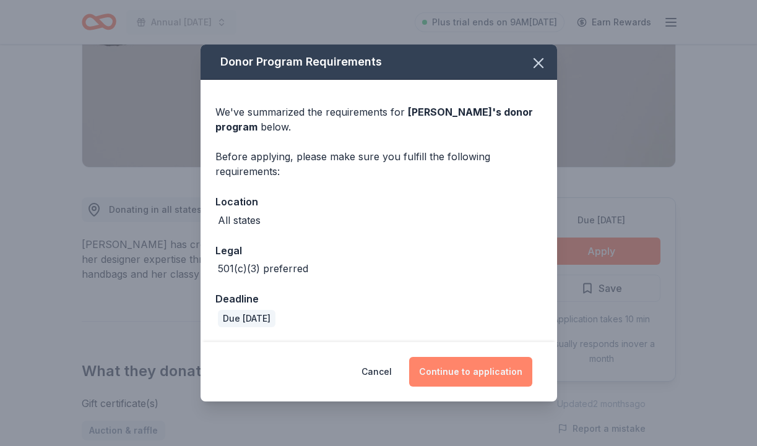
click at [483, 382] on button "Continue to application" at bounding box center [470, 372] width 123 height 30
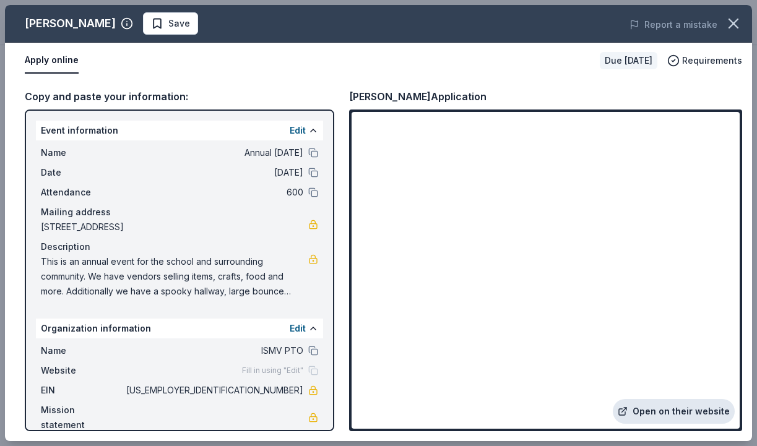
click at [676, 413] on link "Open on their website" at bounding box center [673, 411] width 122 height 25
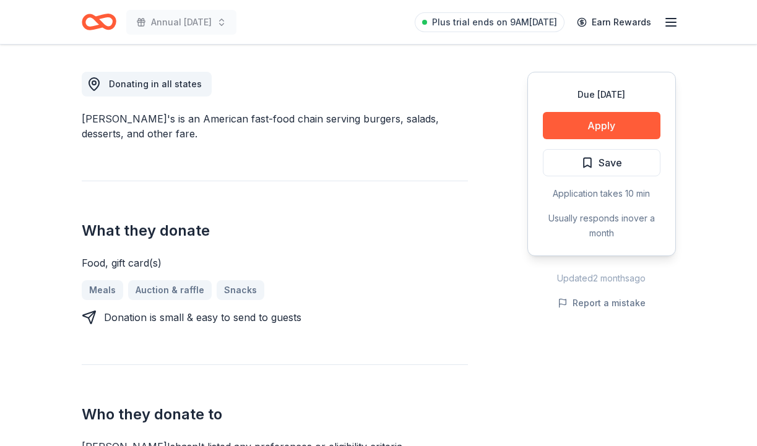
scroll to position [335, 0]
click at [639, 122] on button "Apply" at bounding box center [601, 124] width 118 height 27
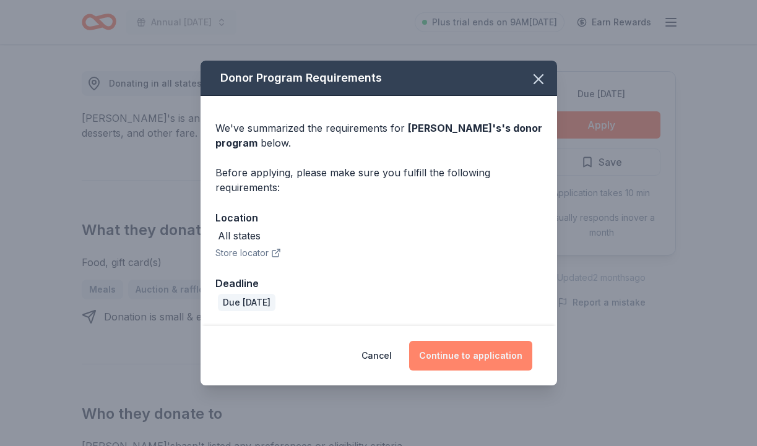
click at [476, 356] on button "Continue to application" at bounding box center [470, 356] width 123 height 30
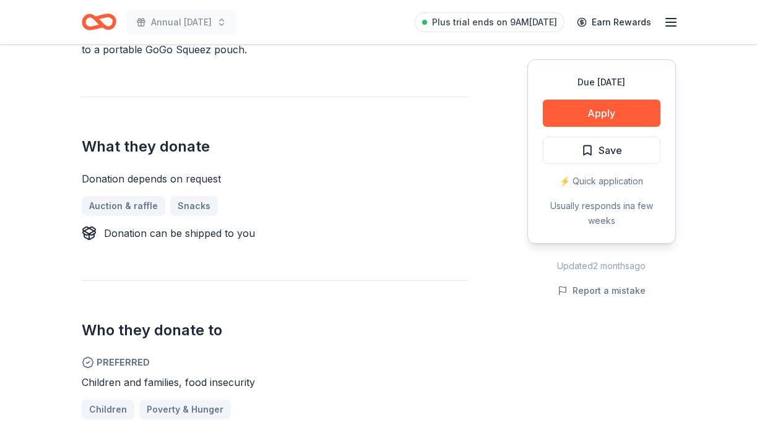
scroll to position [440, 0]
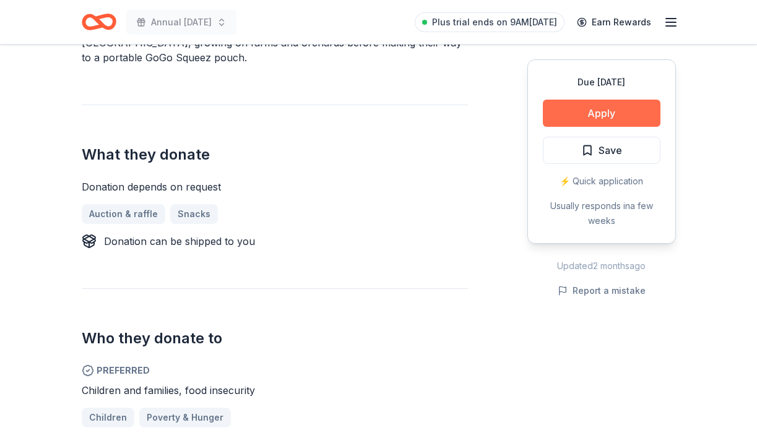
click at [601, 112] on button "Apply" at bounding box center [601, 113] width 118 height 27
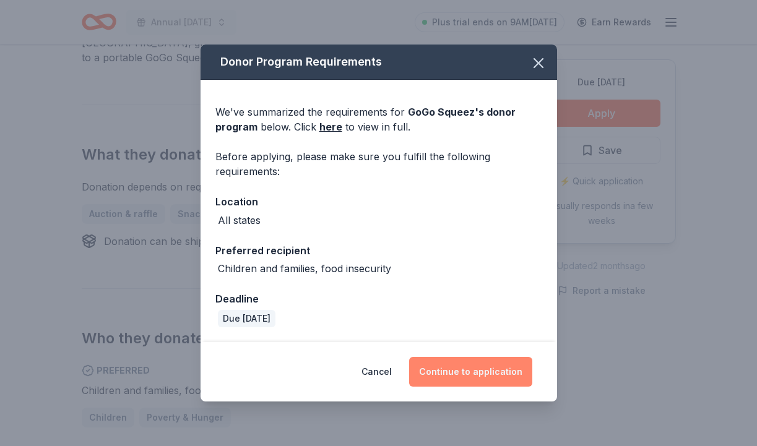
click at [468, 371] on button "Continue to application" at bounding box center [470, 372] width 123 height 30
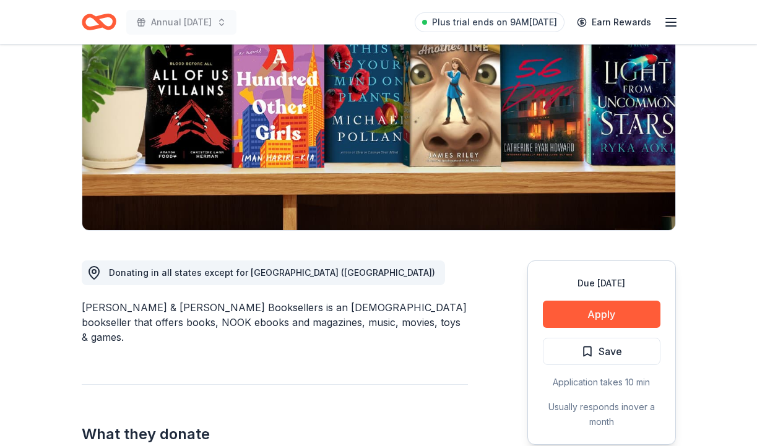
scroll to position [147, 0]
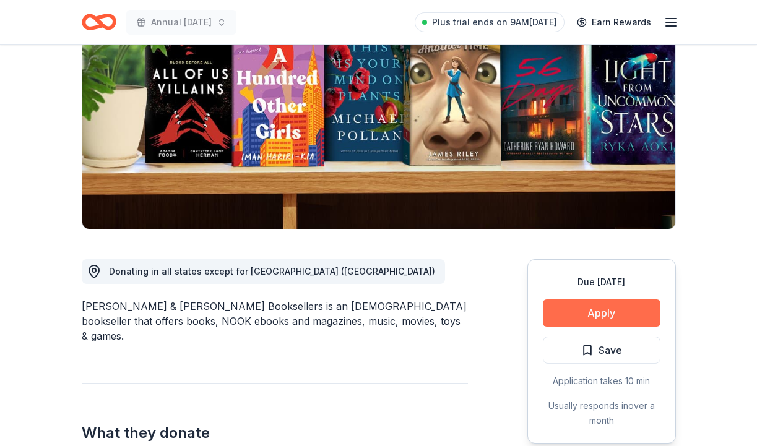
click at [600, 307] on button "Apply" at bounding box center [601, 312] width 118 height 27
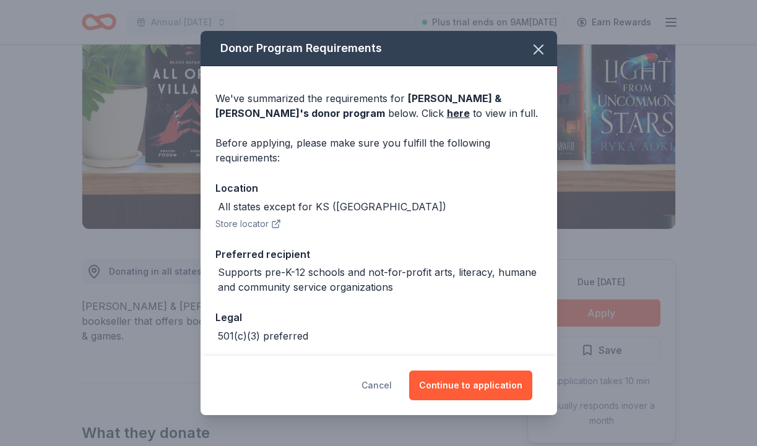
click at [389, 377] on button "Cancel" at bounding box center [376, 386] width 30 height 30
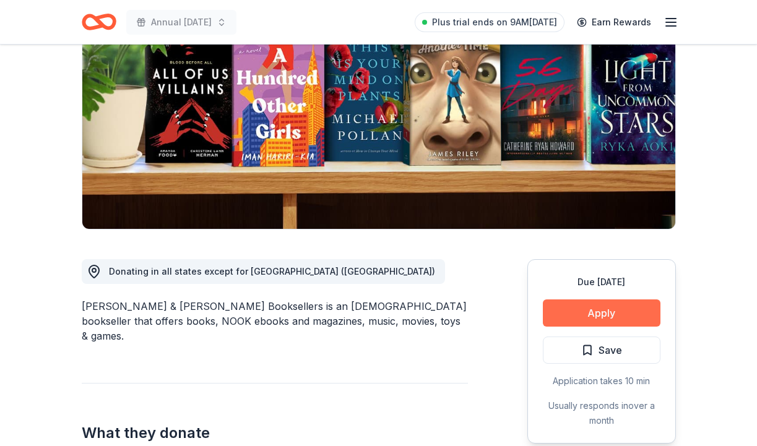
click at [622, 313] on button "Apply" at bounding box center [601, 312] width 118 height 27
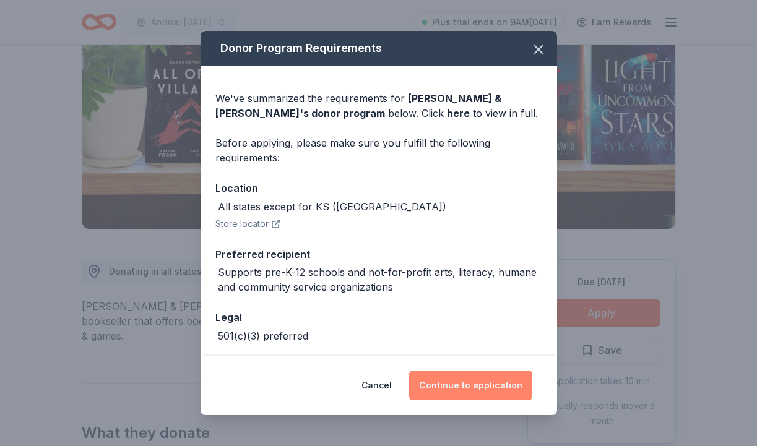
click at [483, 386] on button "Continue to application" at bounding box center [470, 386] width 123 height 30
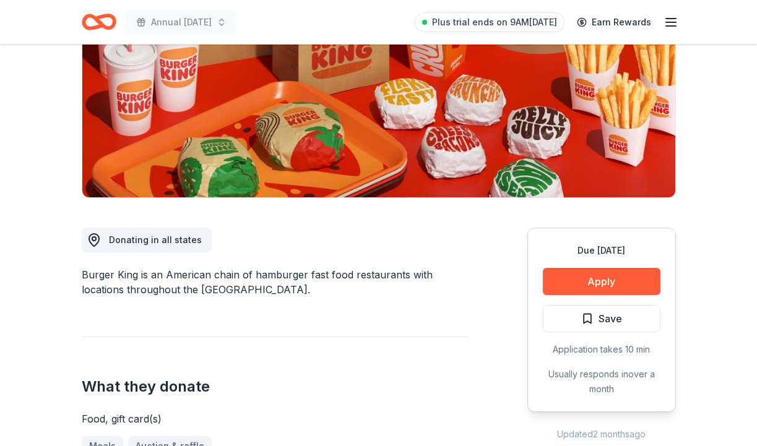
scroll to position [184, 0]
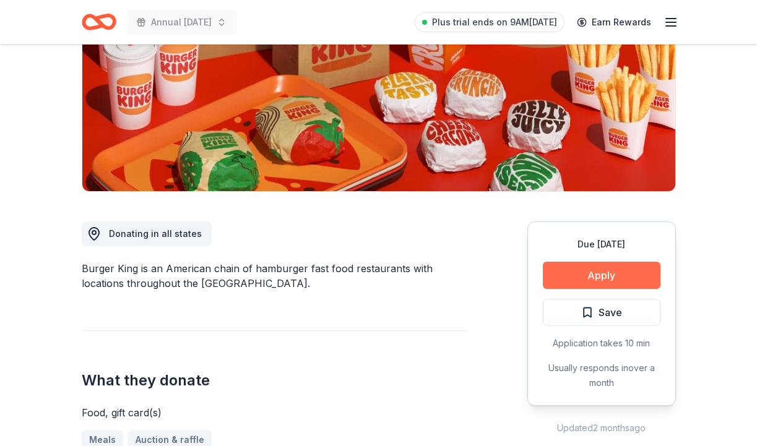
click at [591, 278] on button "Apply" at bounding box center [601, 275] width 118 height 27
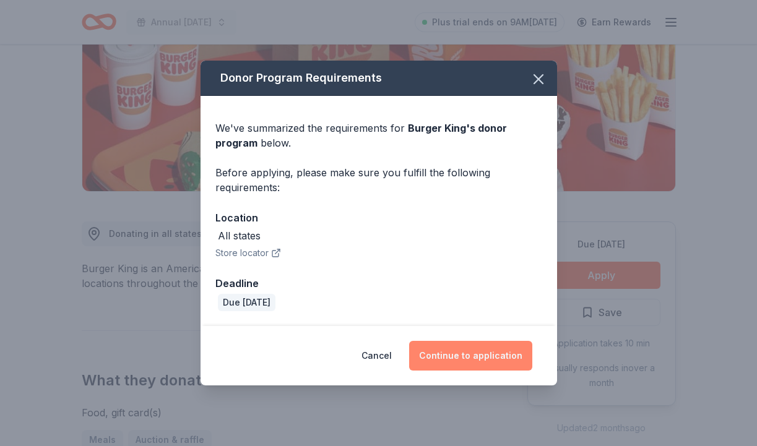
click at [460, 356] on button "Continue to application" at bounding box center [470, 356] width 123 height 30
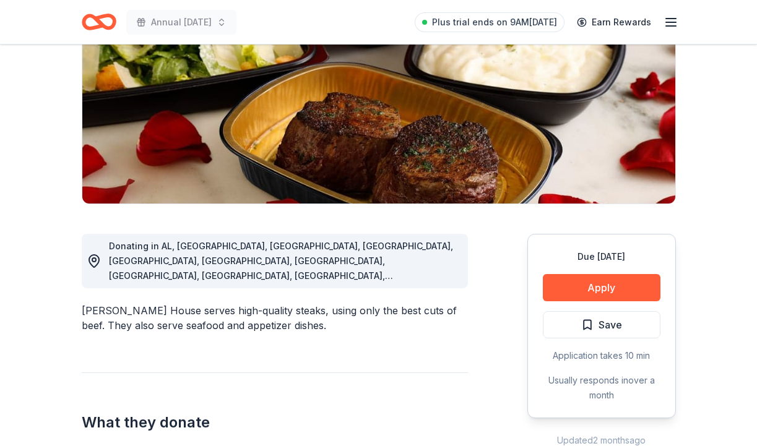
scroll to position [173, 0]
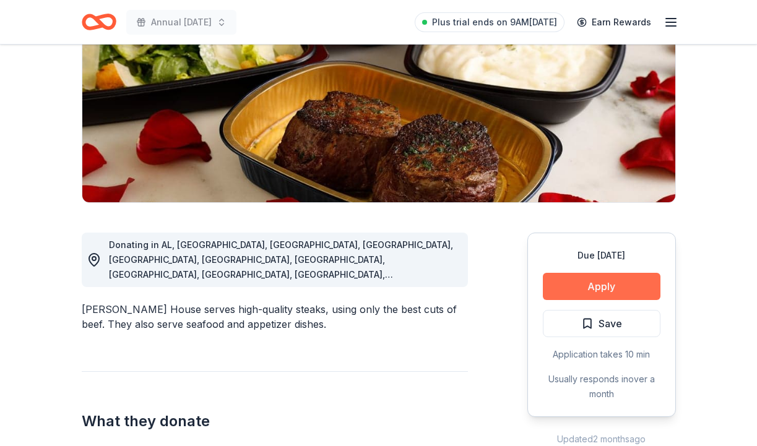
click at [620, 287] on button "Apply" at bounding box center [601, 286] width 118 height 27
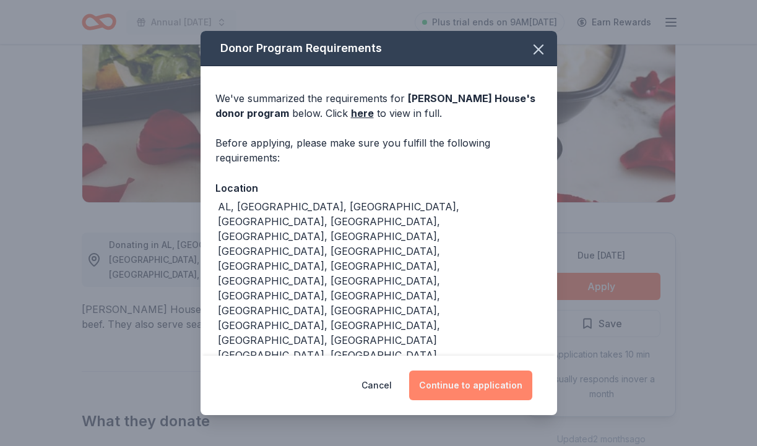
click at [492, 371] on button "Continue to application" at bounding box center [470, 386] width 123 height 30
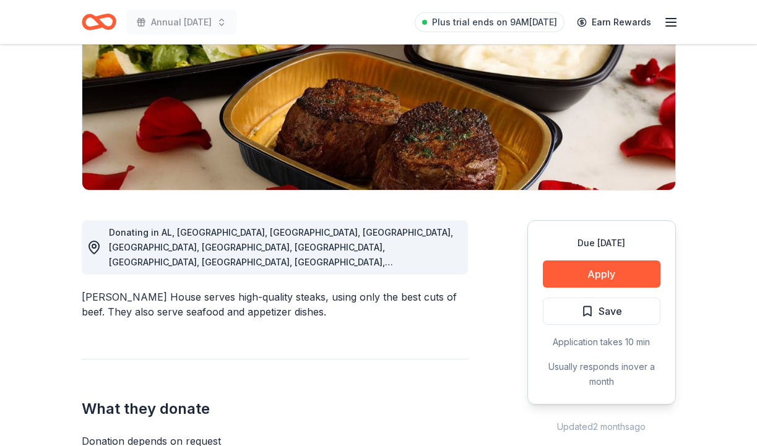
scroll to position [191, 0]
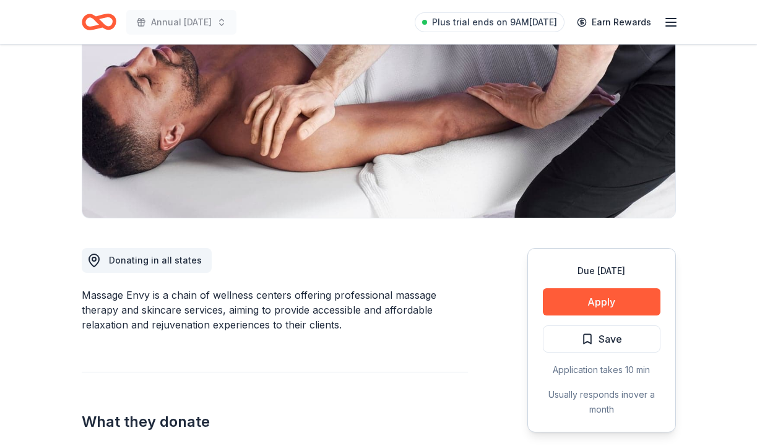
scroll to position [161, 0]
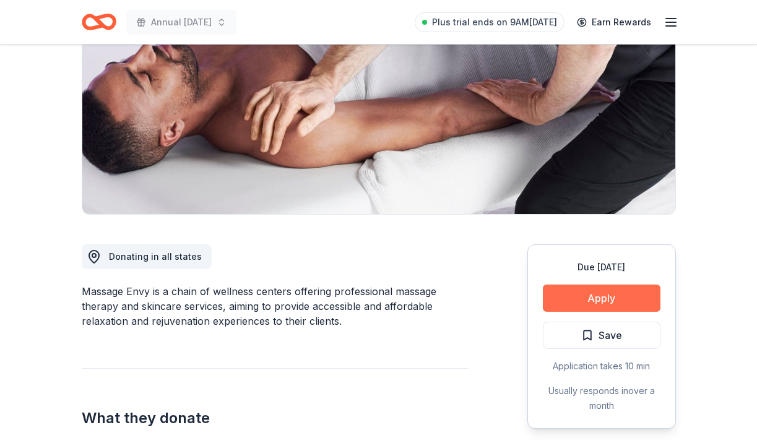
click at [599, 298] on button "Apply" at bounding box center [601, 298] width 118 height 27
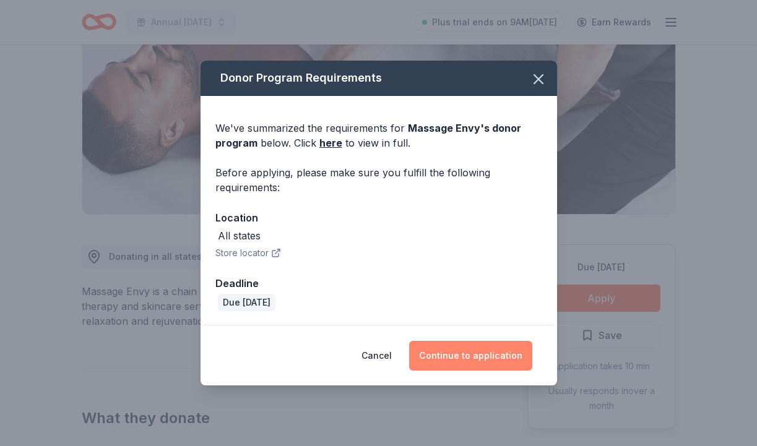
click at [487, 361] on button "Continue to application" at bounding box center [470, 356] width 123 height 30
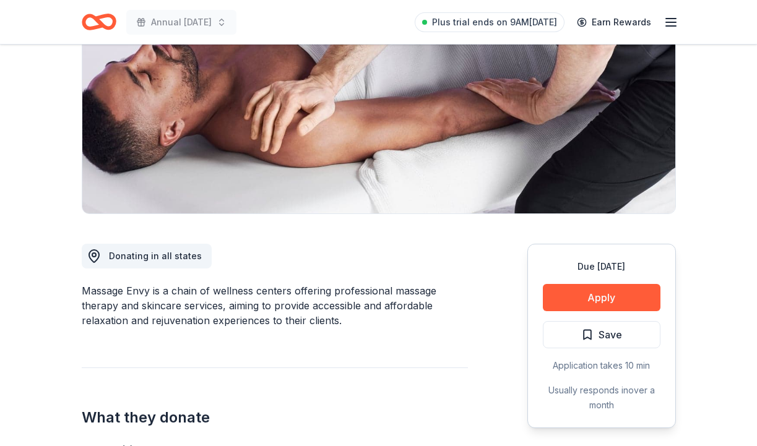
scroll to position [163, 0]
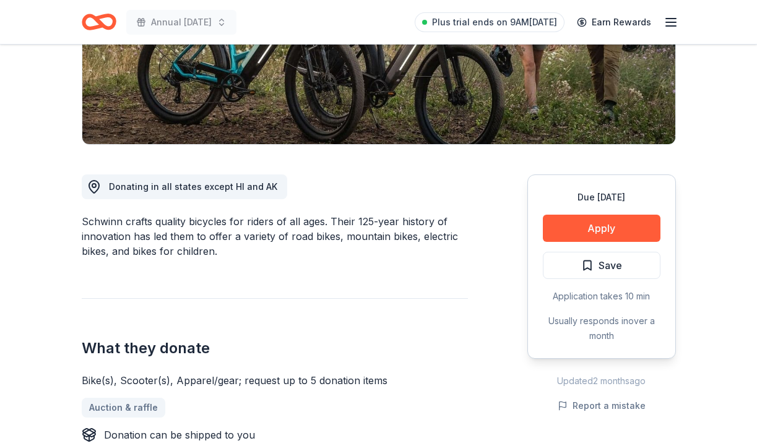
scroll to position [233, 0]
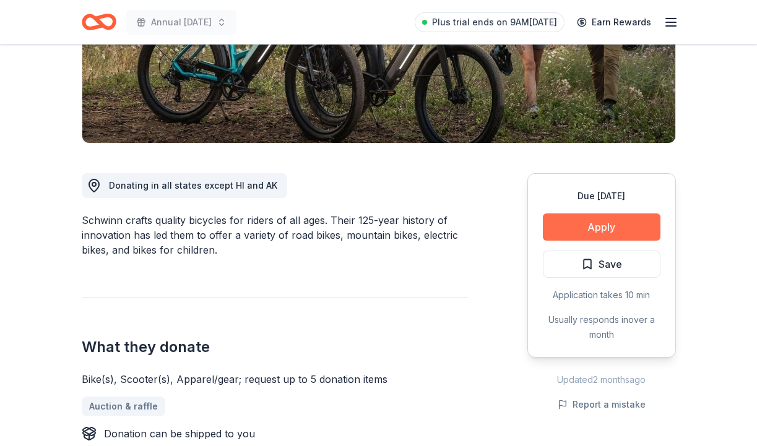
click at [610, 228] on button "Apply" at bounding box center [601, 226] width 118 height 27
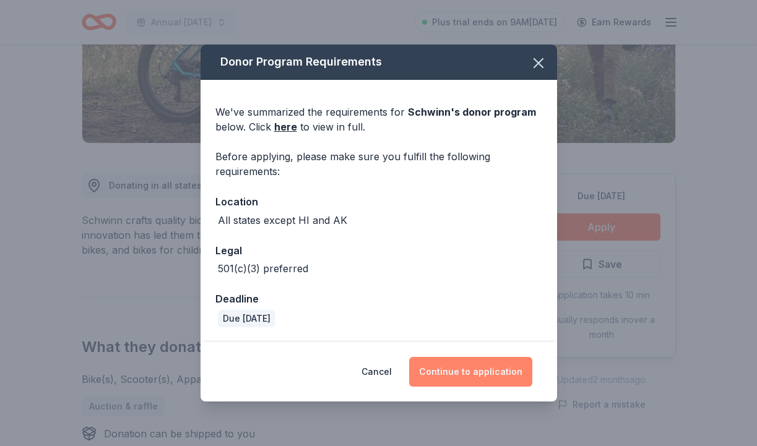
click at [510, 375] on button "Continue to application" at bounding box center [470, 372] width 123 height 30
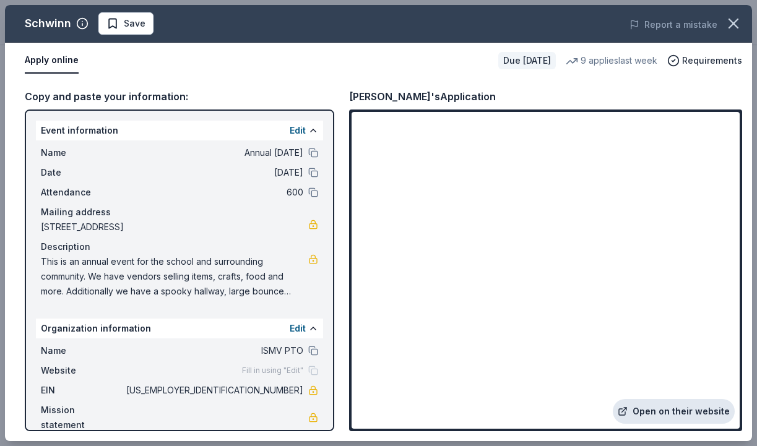
click at [692, 409] on link "Open on their website" at bounding box center [673, 411] width 122 height 25
click at [293, 127] on button "Edit" at bounding box center [297, 130] width 16 height 15
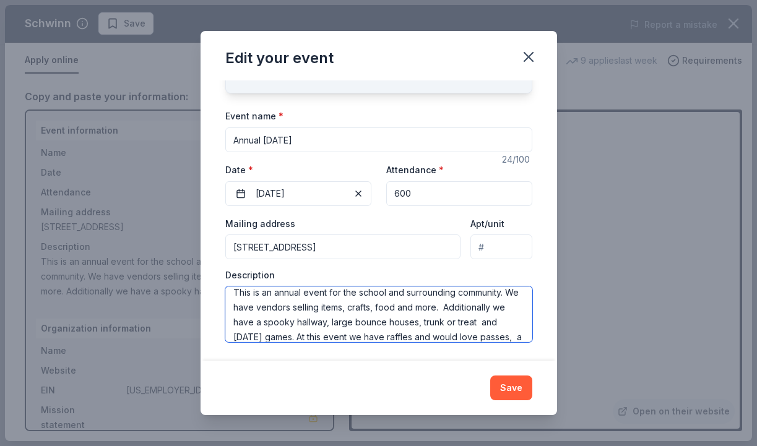
scroll to position [30, 0]
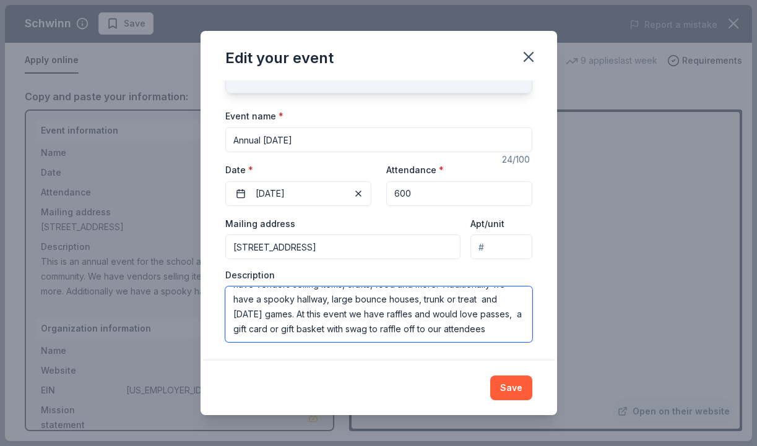
drag, startPoint x: 235, startPoint y: 297, endPoint x: 504, endPoint y: 343, distance: 272.3
click at [504, 343] on div "Changes made here will update the Event too. Update donors you've applied to Le…" at bounding box center [378, 220] width 356 height 280
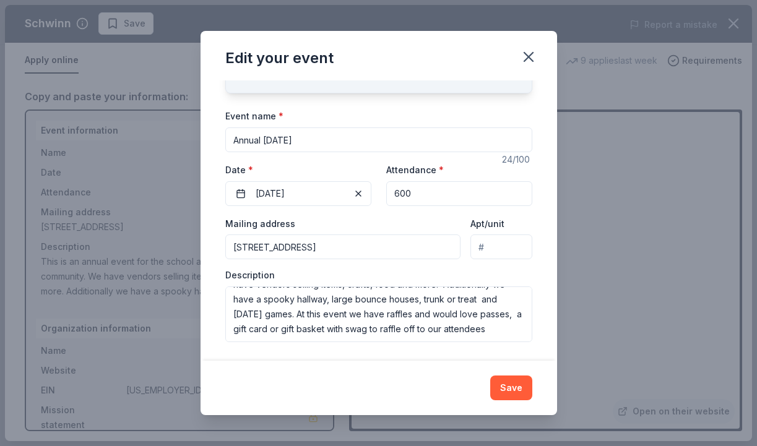
drag, startPoint x: 527, startPoint y: 59, endPoint x: 547, endPoint y: 72, distance: 24.2
click at [527, 59] on icon "button" at bounding box center [528, 57] width 9 height 9
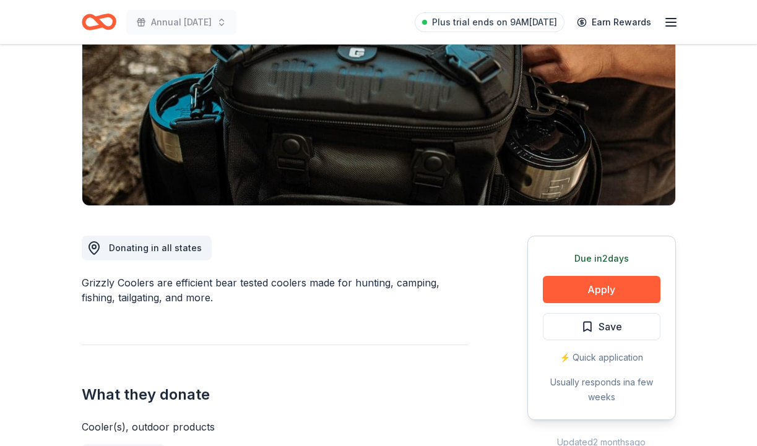
scroll to position [182, 0]
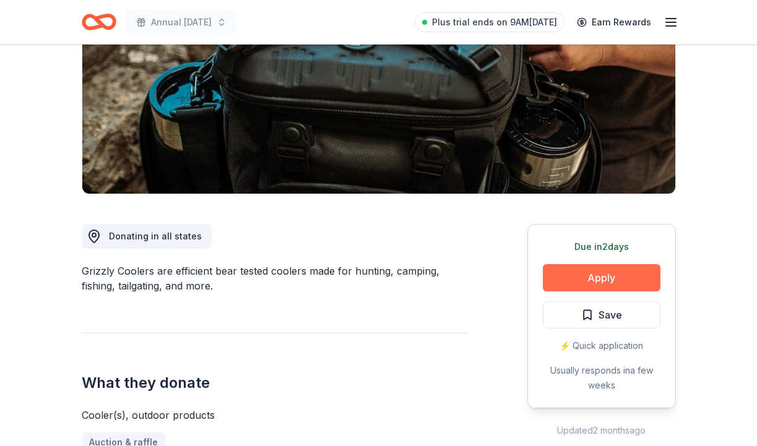
click at [581, 282] on button "Apply" at bounding box center [601, 277] width 118 height 27
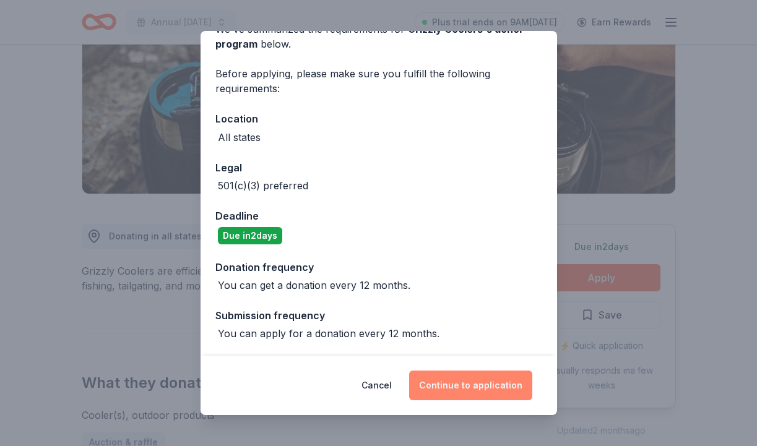
scroll to position [69, 0]
click at [470, 388] on button "Continue to application" at bounding box center [470, 386] width 123 height 30
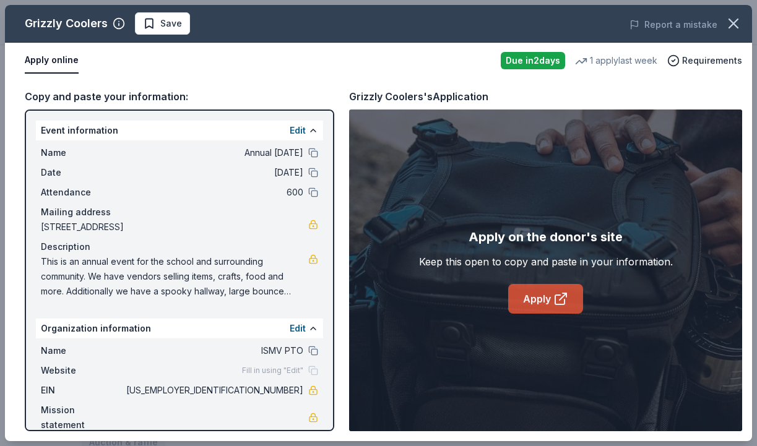
click at [534, 304] on link "Apply" at bounding box center [545, 299] width 75 height 30
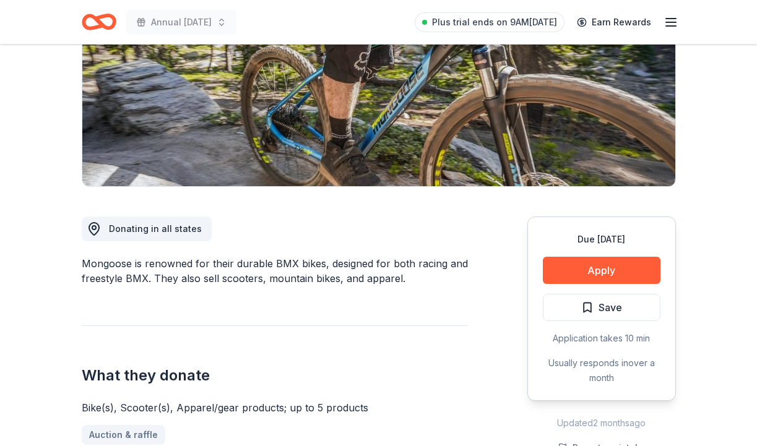
scroll to position [192, 0]
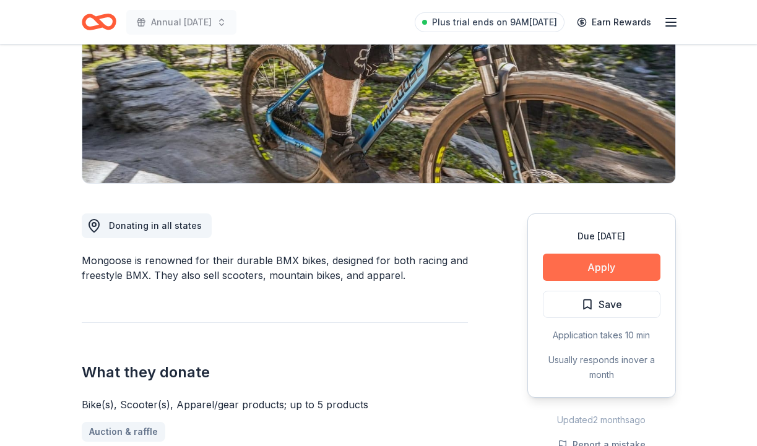
click at [575, 267] on button "Apply" at bounding box center [601, 267] width 118 height 27
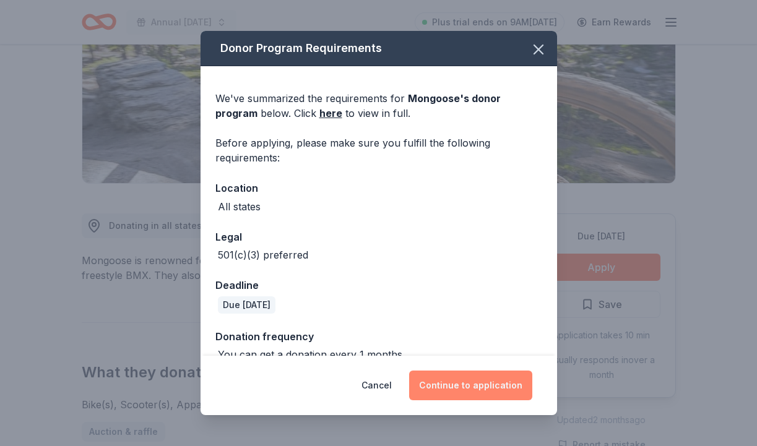
click at [467, 375] on button "Continue to application" at bounding box center [470, 386] width 123 height 30
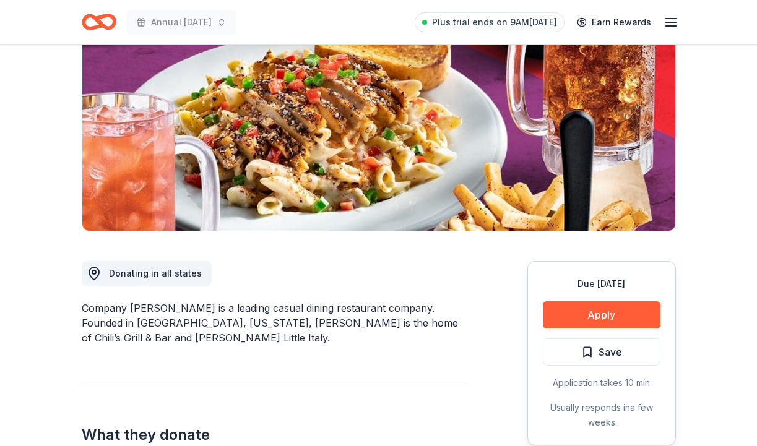
scroll to position [146, 0]
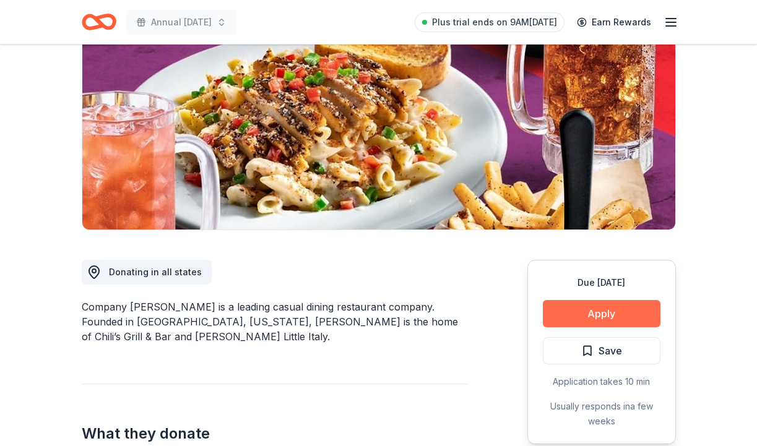
click at [588, 314] on button "Apply" at bounding box center [601, 313] width 118 height 27
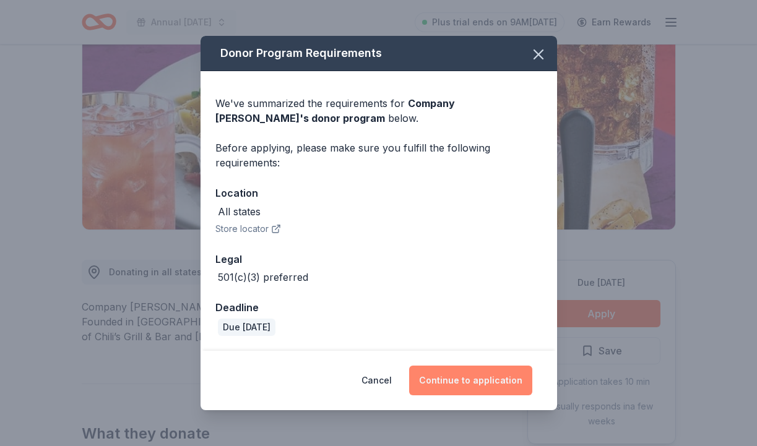
click at [487, 384] on button "Continue to application" at bounding box center [470, 381] width 123 height 30
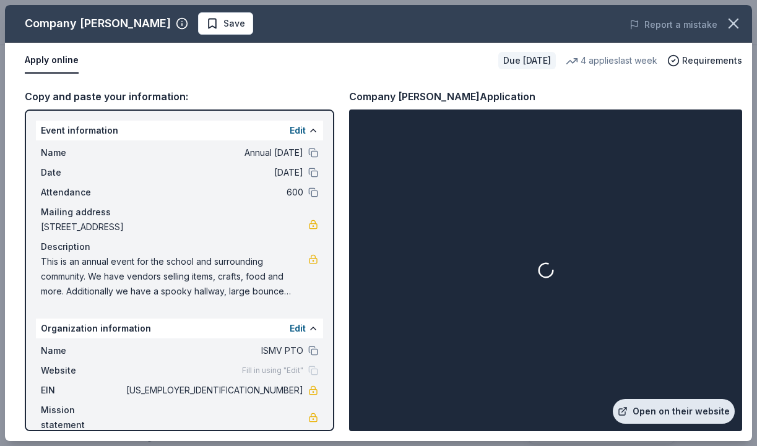
click at [664, 412] on link "Open on their website" at bounding box center [673, 411] width 122 height 25
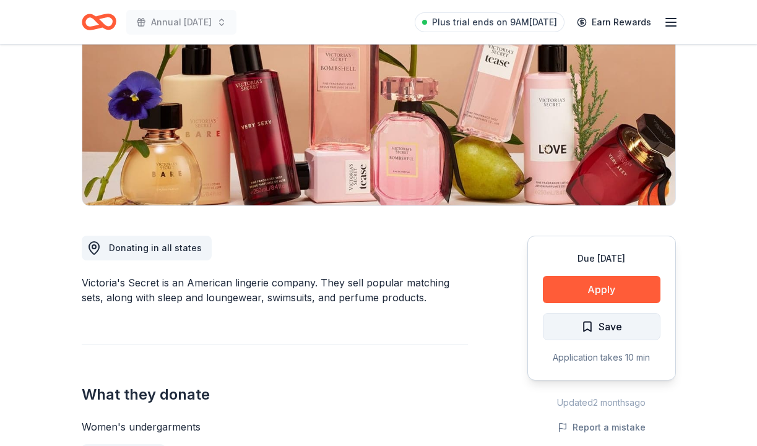
scroll to position [181, 0]
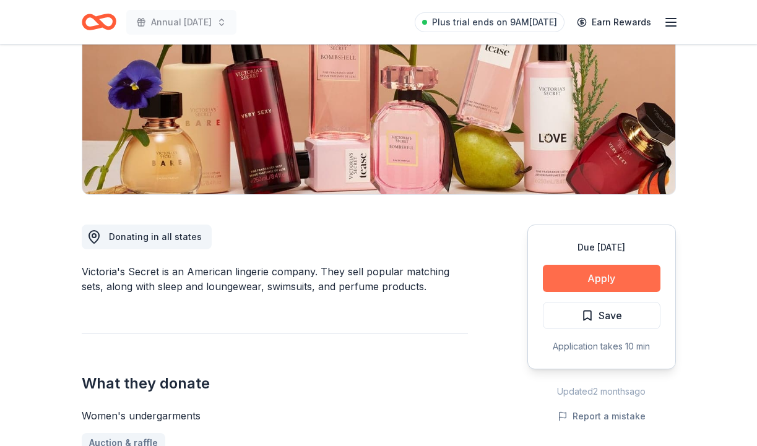
click at [604, 280] on button "Apply" at bounding box center [601, 278] width 118 height 27
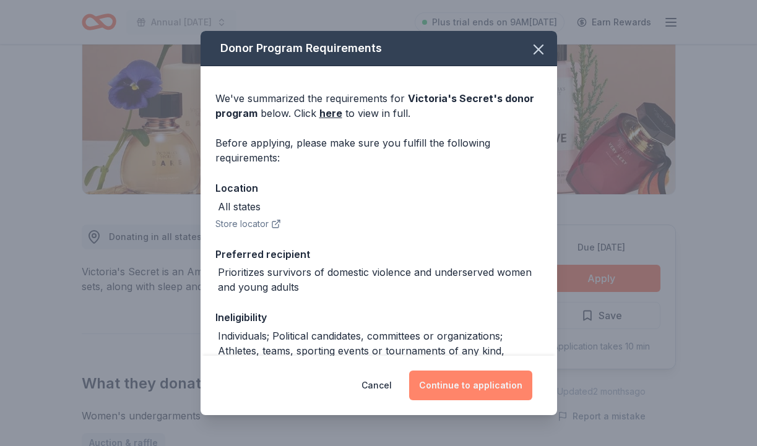
click at [474, 385] on button "Continue to application" at bounding box center [470, 386] width 123 height 30
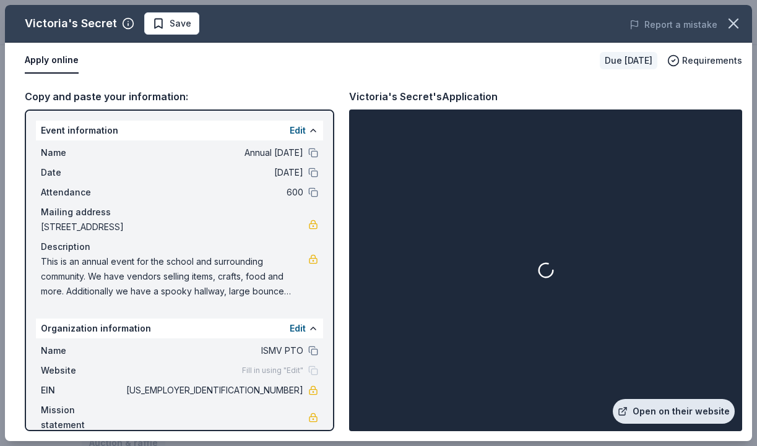
click at [666, 409] on link "Open on their website" at bounding box center [673, 411] width 122 height 25
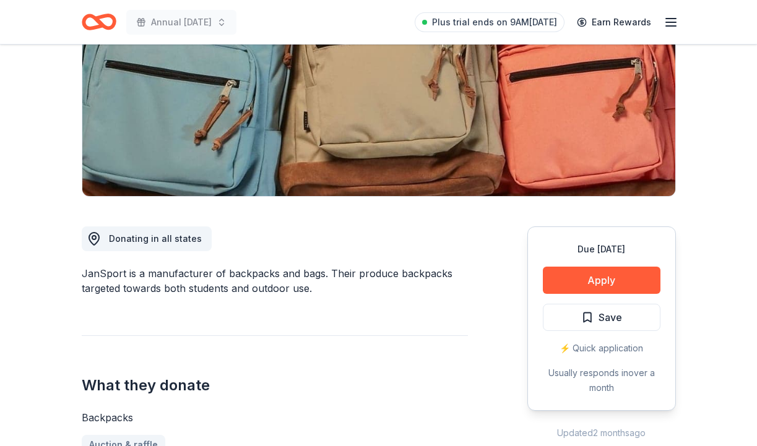
scroll to position [181, 0]
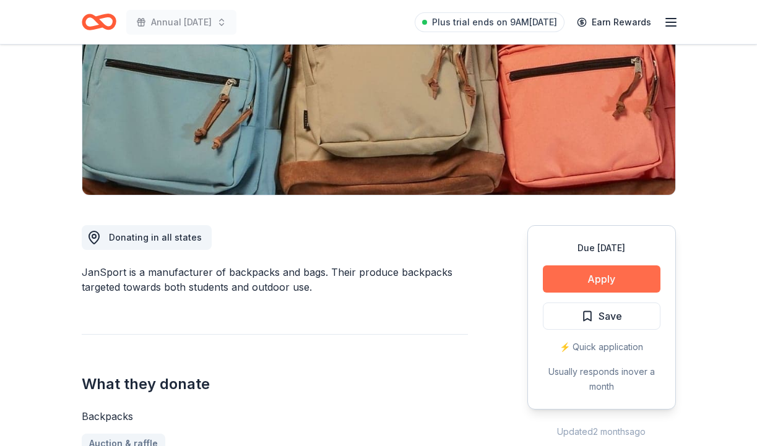
click at [619, 283] on button "Apply" at bounding box center [601, 278] width 118 height 27
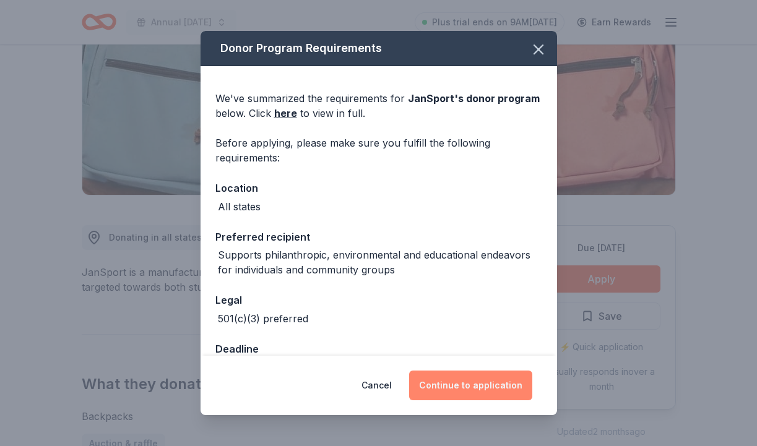
click at [482, 397] on button "Continue to application" at bounding box center [470, 386] width 123 height 30
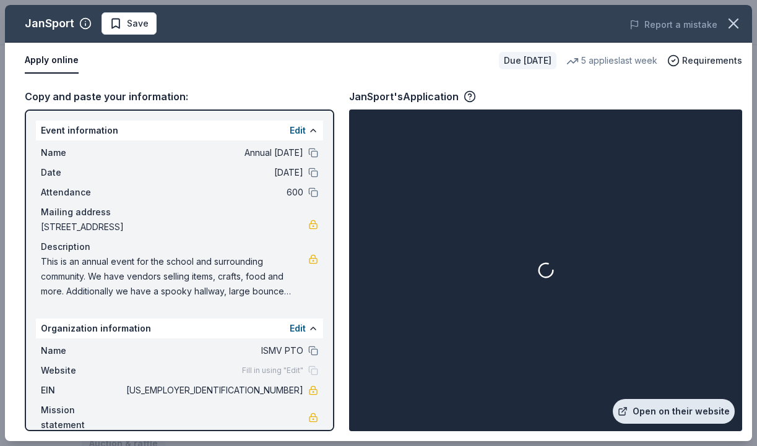
click at [659, 408] on link "Open on their website" at bounding box center [673, 411] width 122 height 25
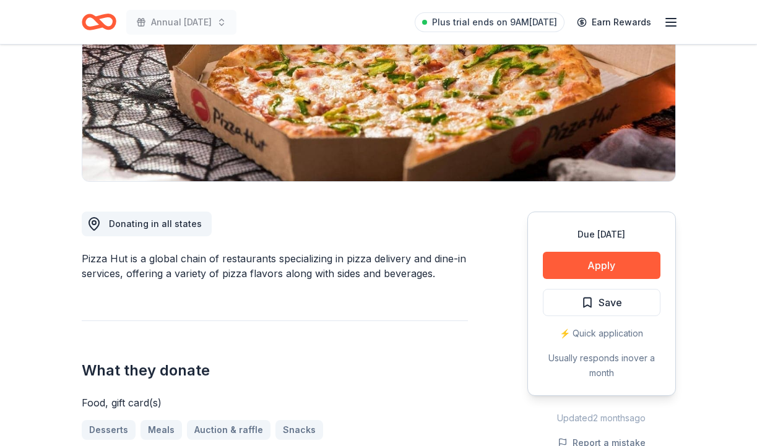
scroll to position [194, 0]
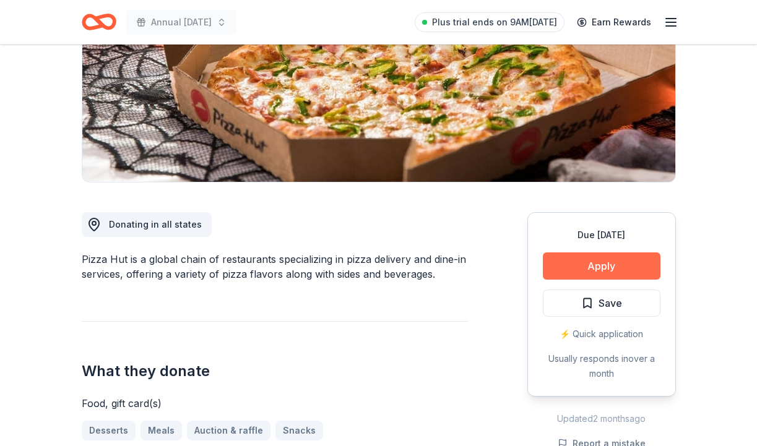
click at [625, 270] on button "Apply" at bounding box center [601, 265] width 118 height 27
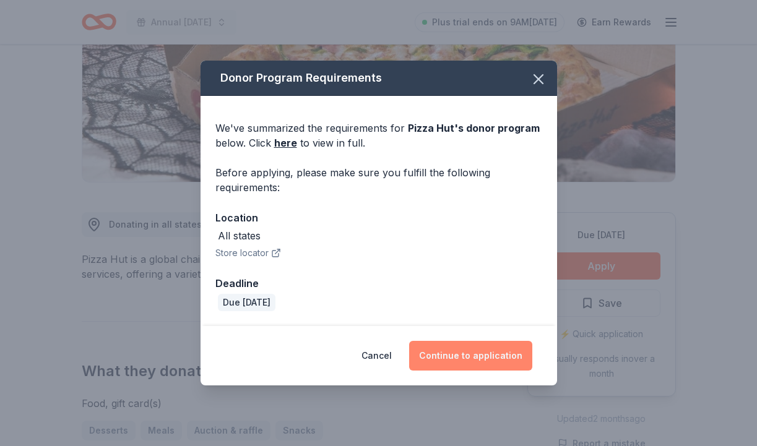
click at [463, 356] on button "Continue to application" at bounding box center [470, 356] width 123 height 30
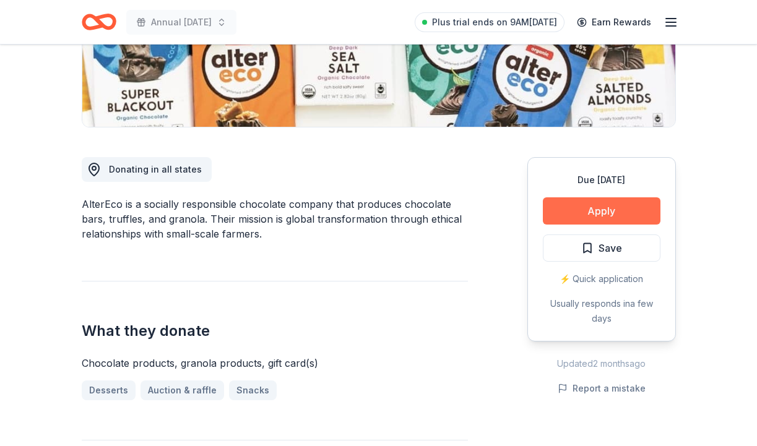
scroll to position [262, 0]
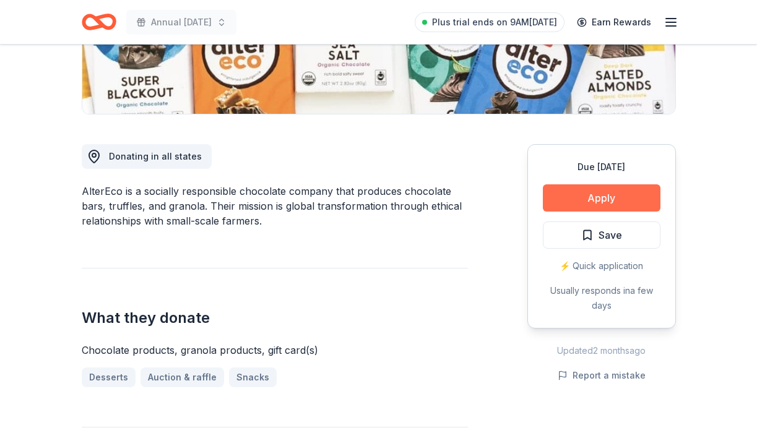
click at [609, 195] on button "Apply" at bounding box center [601, 197] width 118 height 27
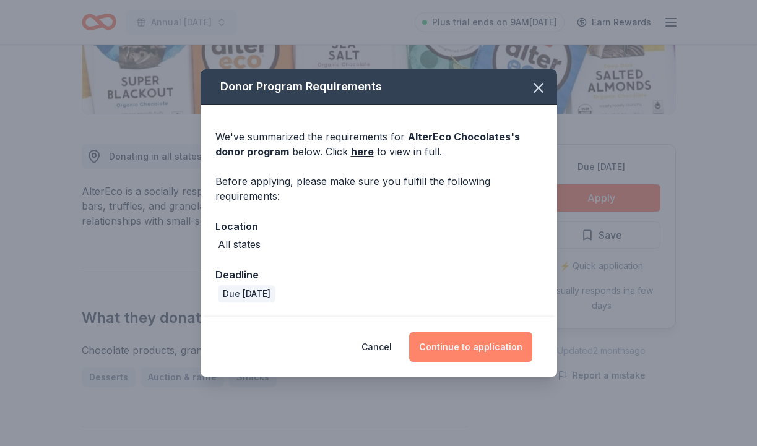
click at [483, 344] on button "Continue to application" at bounding box center [470, 347] width 123 height 30
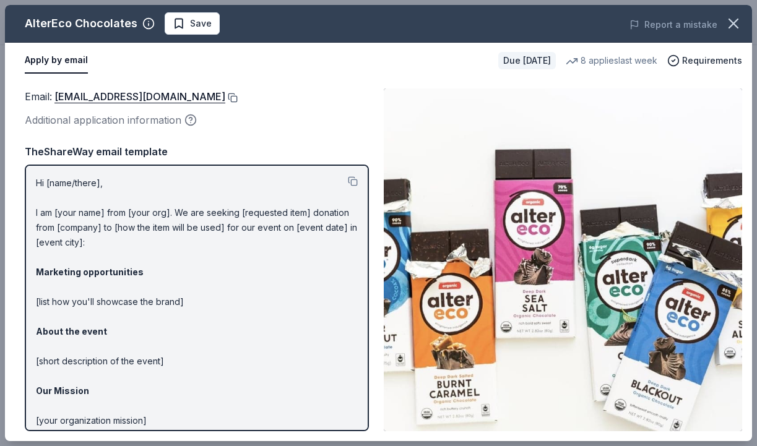
click at [225, 98] on button at bounding box center [231, 98] width 12 height 10
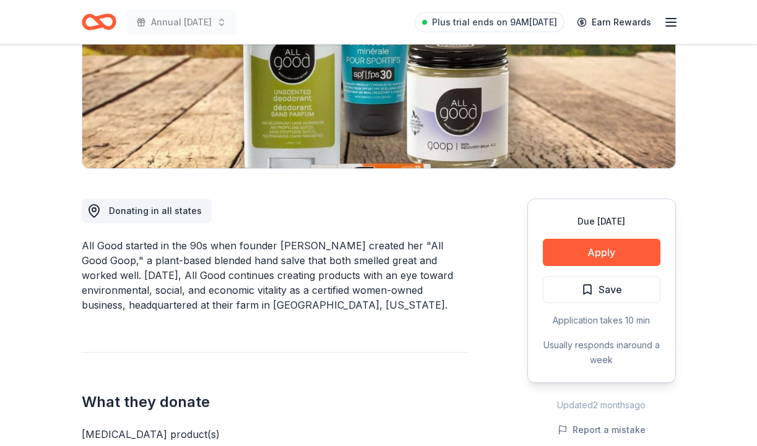
scroll to position [241, 0]
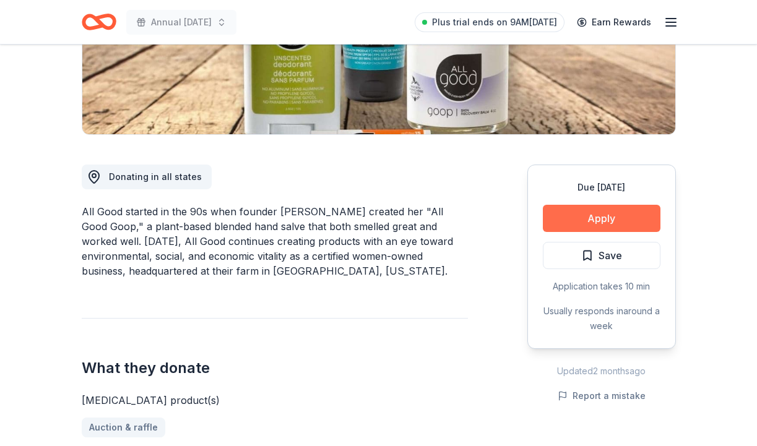
click at [579, 214] on button "Apply" at bounding box center [601, 218] width 118 height 27
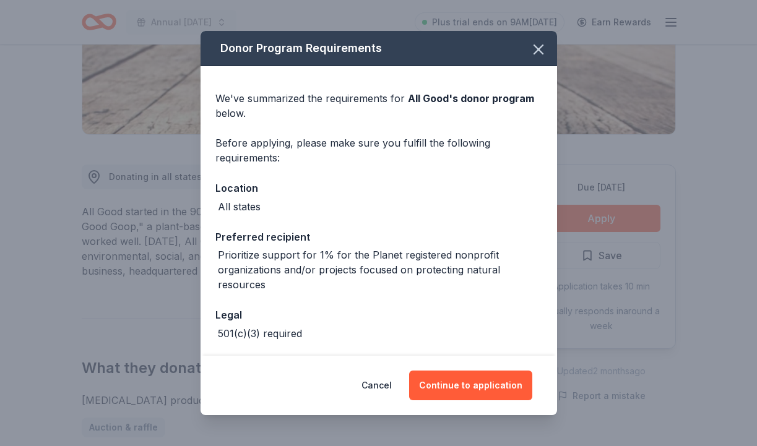
scroll to position [0, 0]
click at [536, 48] on icon "button" at bounding box center [538, 49] width 9 height 9
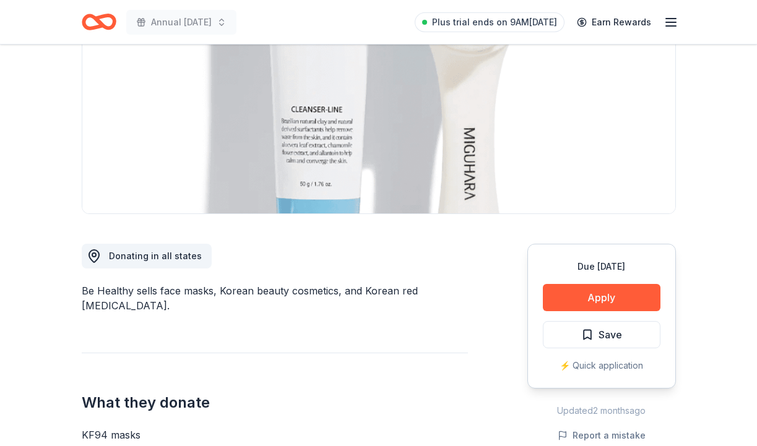
scroll to position [163, 0]
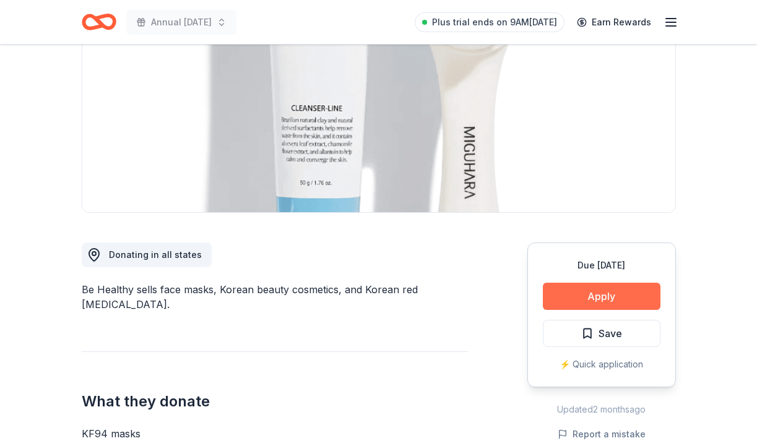
click at [587, 293] on button "Apply" at bounding box center [601, 296] width 118 height 27
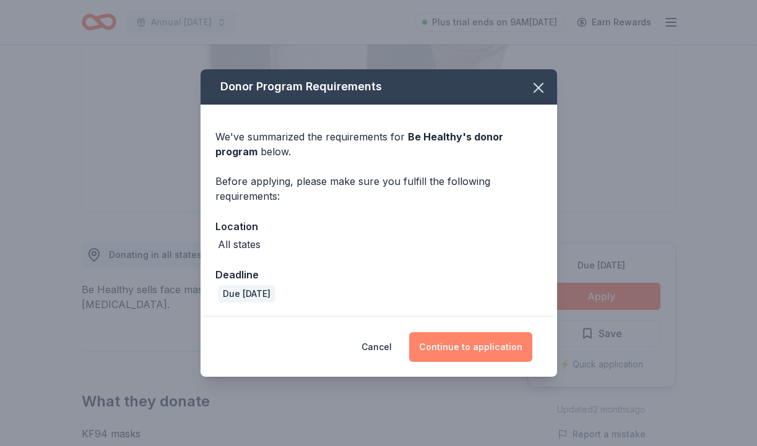
click at [506, 347] on button "Continue to application" at bounding box center [470, 347] width 123 height 30
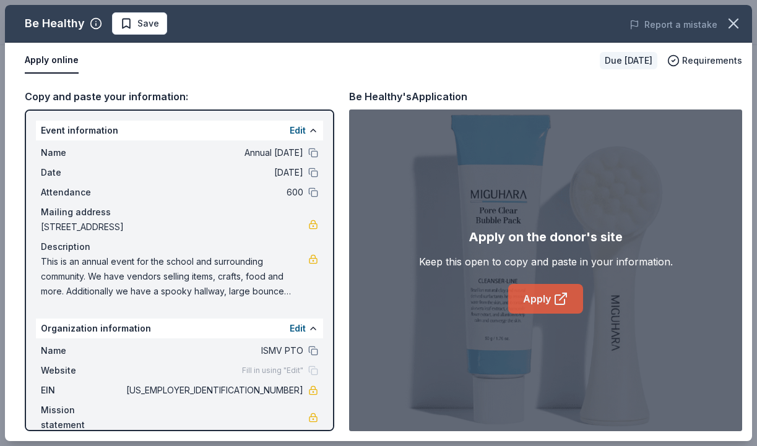
click at [547, 298] on link "Apply" at bounding box center [545, 299] width 75 height 30
click at [295, 127] on button "Edit" at bounding box center [297, 130] width 16 height 15
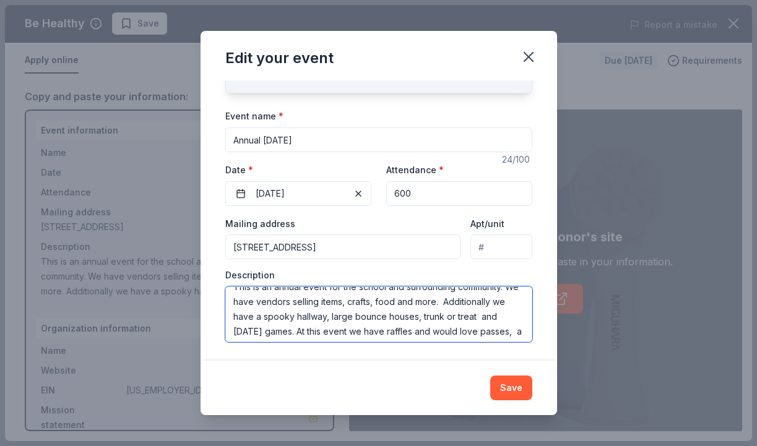
scroll to position [30, 0]
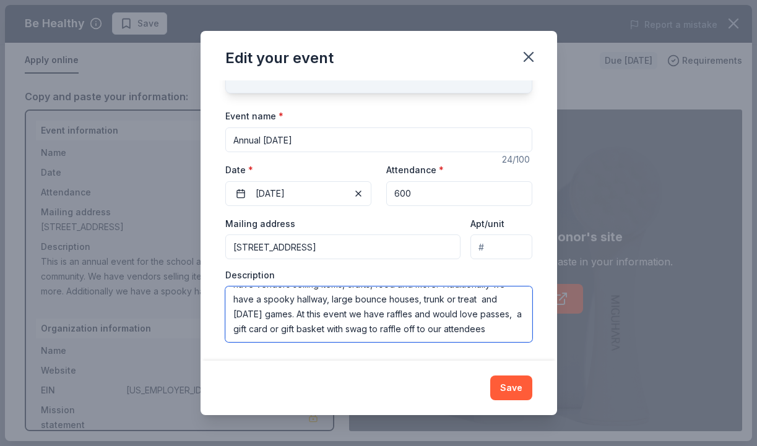
drag, startPoint x: 233, startPoint y: 296, endPoint x: 511, endPoint y: 349, distance: 282.8
click at [511, 349] on div "Changes made here will update the Event too. Update donors you've applied to Le…" at bounding box center [378, 220] width 356 height 280
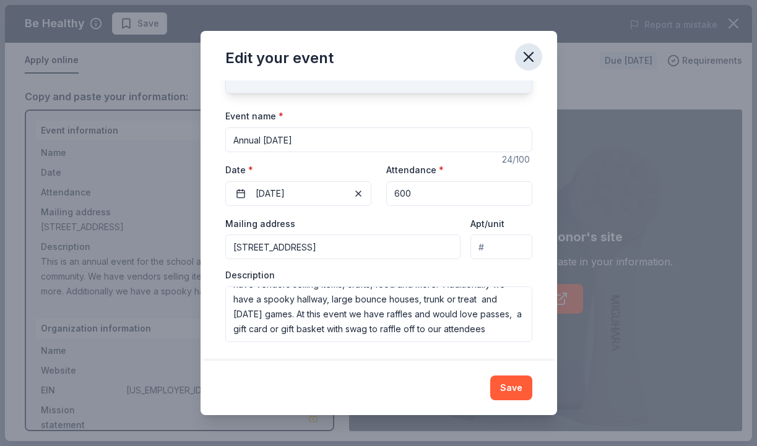
click at [526, 54] on icon "button" at bounding box center [528, 56] width 17 height 17
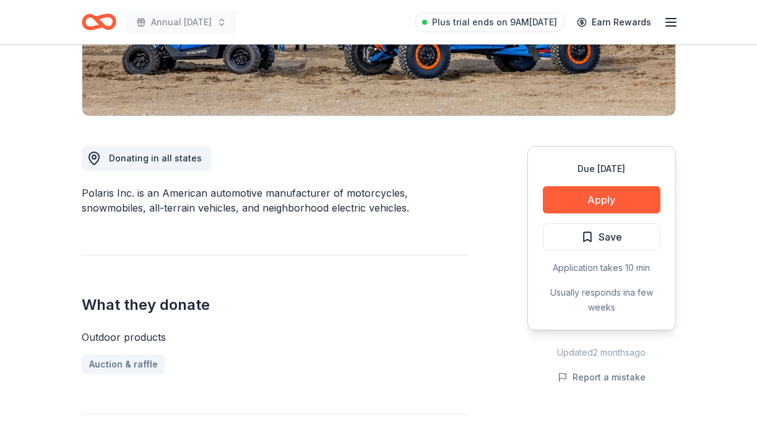
scroll to position [260, 0]
click at [591, 200] on button "Apply" at bounding box center [601, 199] width 118 height 27
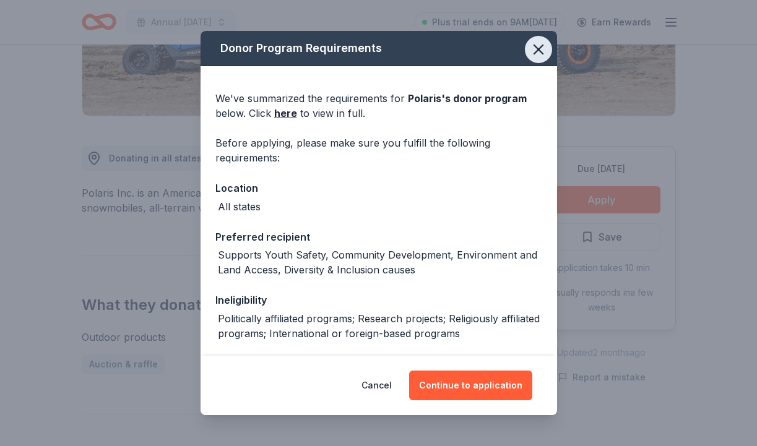
click at [539, 47] on icon "button" at bounding box center [538, 49] width 17 height 17
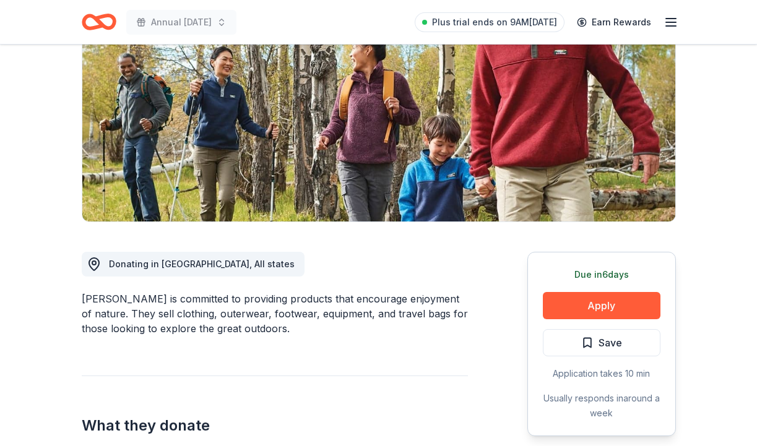
scroll to position [147, 1]
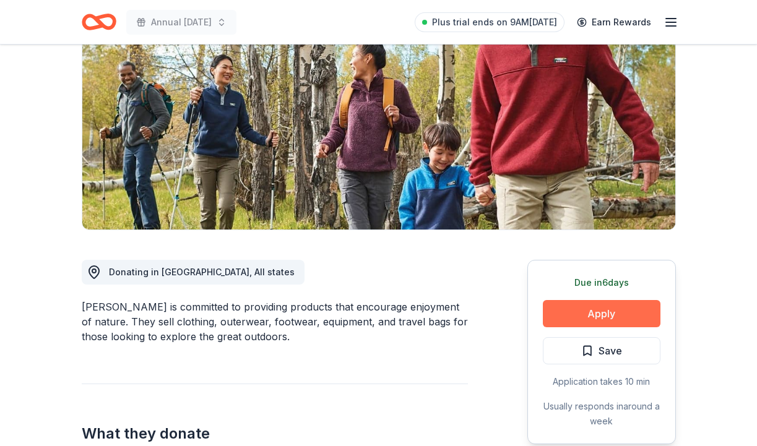
click at [613, 315] on button "Apply" at bounding box center [601, 313] width 118 height 27
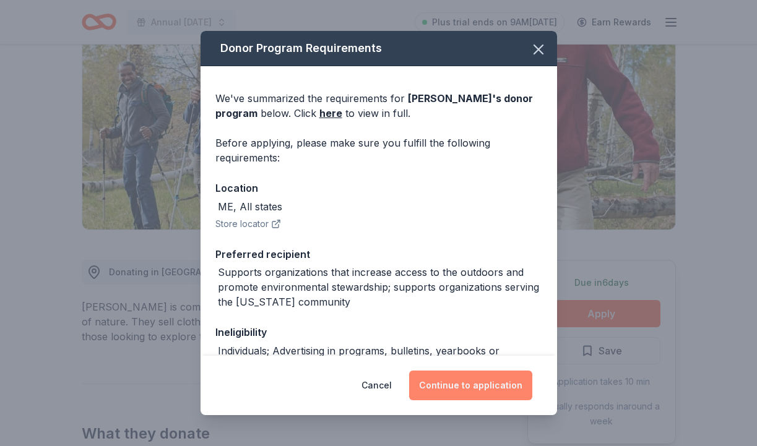
click at [480, 379] on button "Continue to application" at bounding box center [470, 386] width 123 height 30
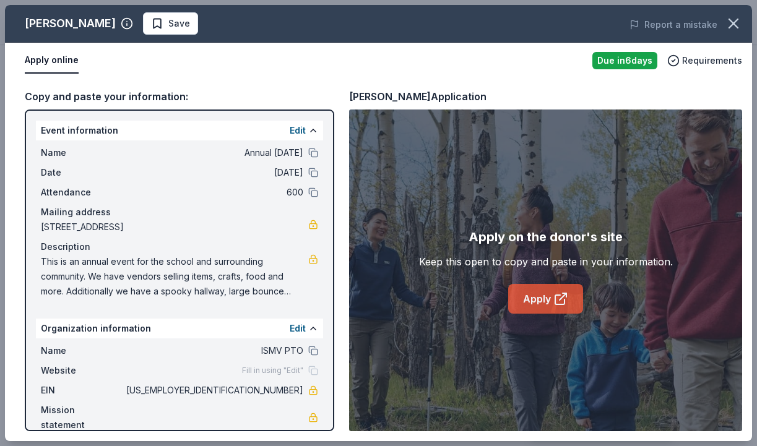
click at [541, 300] on link "Apply" at bounding box center [545, 299] width 75 height 30
click at [299, 127] on button "Edit" at bounding box center [297, 130] width 16 height 15
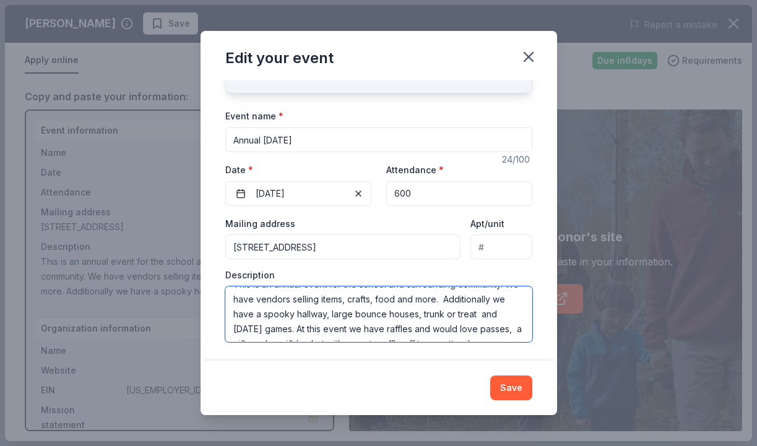
scroll to position [30, 0]
drag, startPoint x: 230, startPoint y: 298, endPoint x: 536, endPoint y: 361, distance: 312.0
click at [536, 361] on div "Edit your event Changes made here will update the Event too. Update donors you'…" at bounding box center [378, 223] width 356 height 384
